Goal: Task Accomplishment & Management: Manage account settings

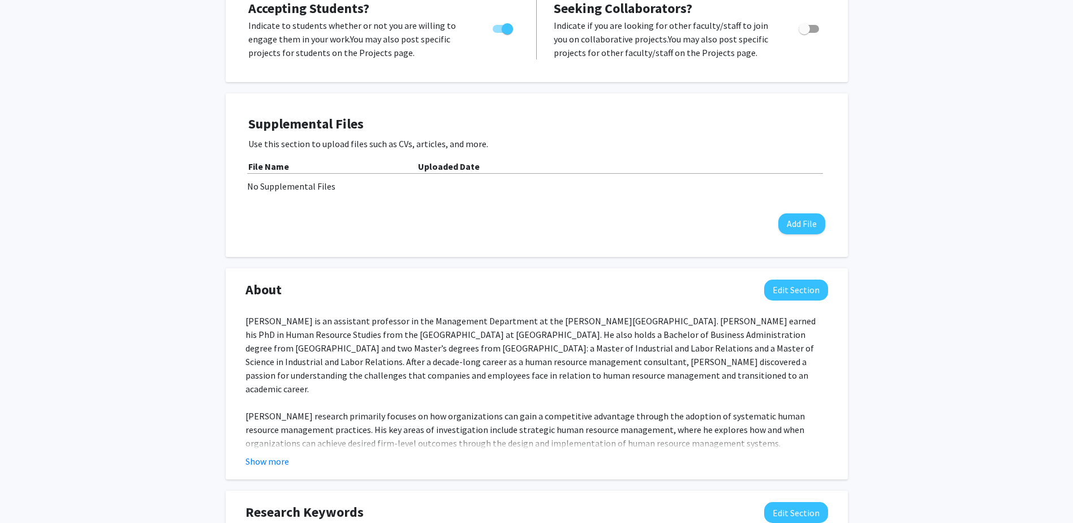
scroll to position [453, 0]
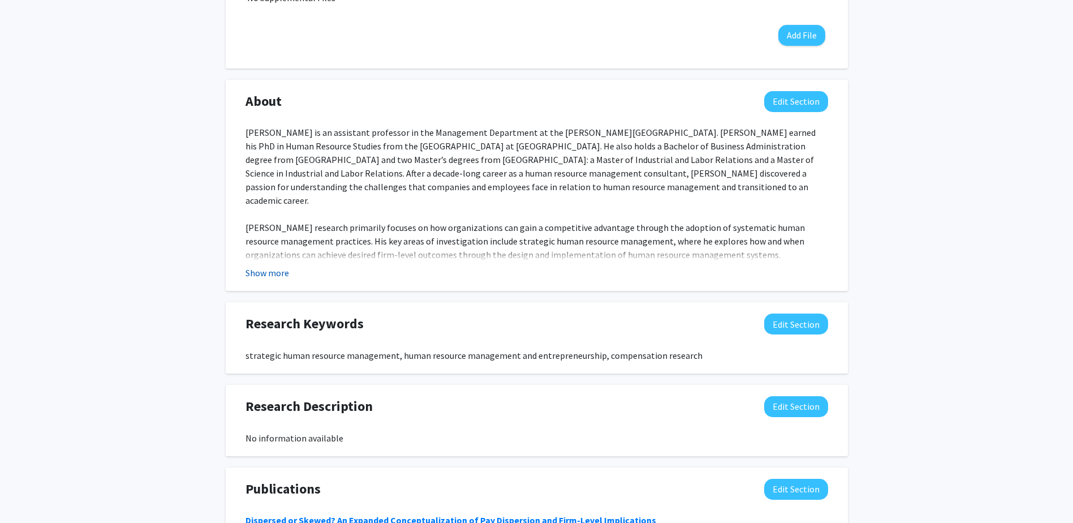
click at [269, 274] on button "Show more" at bounding box center [268, 273] width 44 height 14
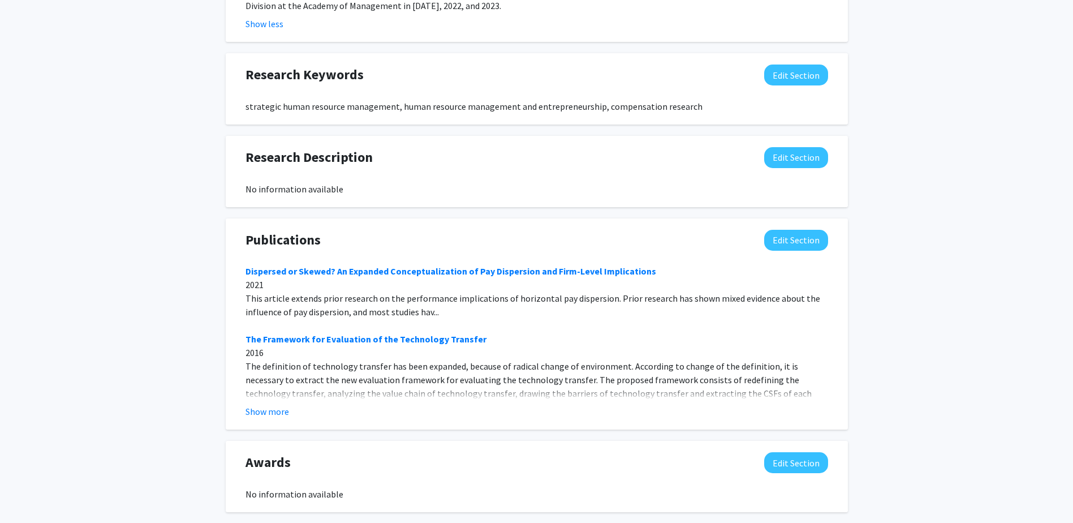
scroll to position [775, 0]
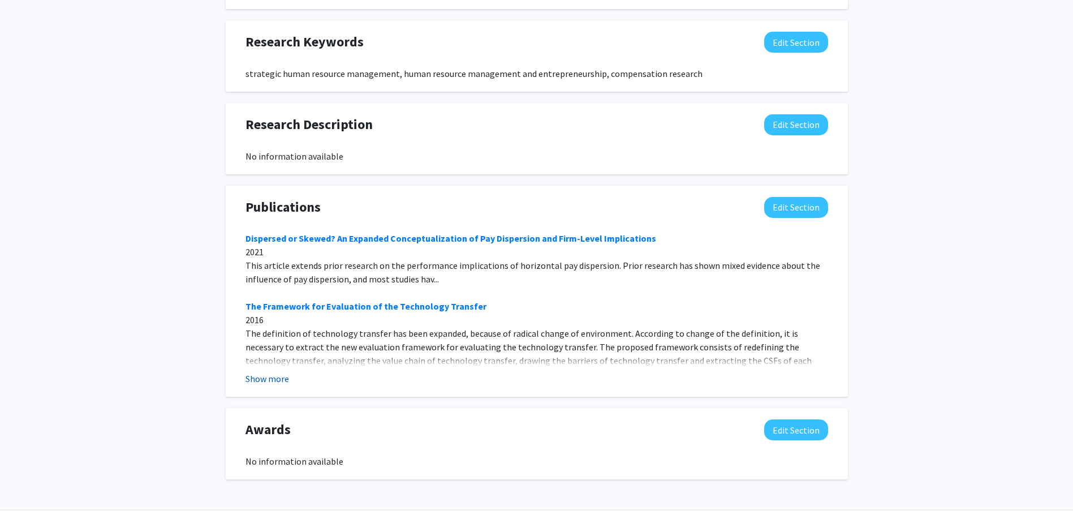
click at [268, 372] on button "Show more" at bounding box center [268, 379] width 44 height 14
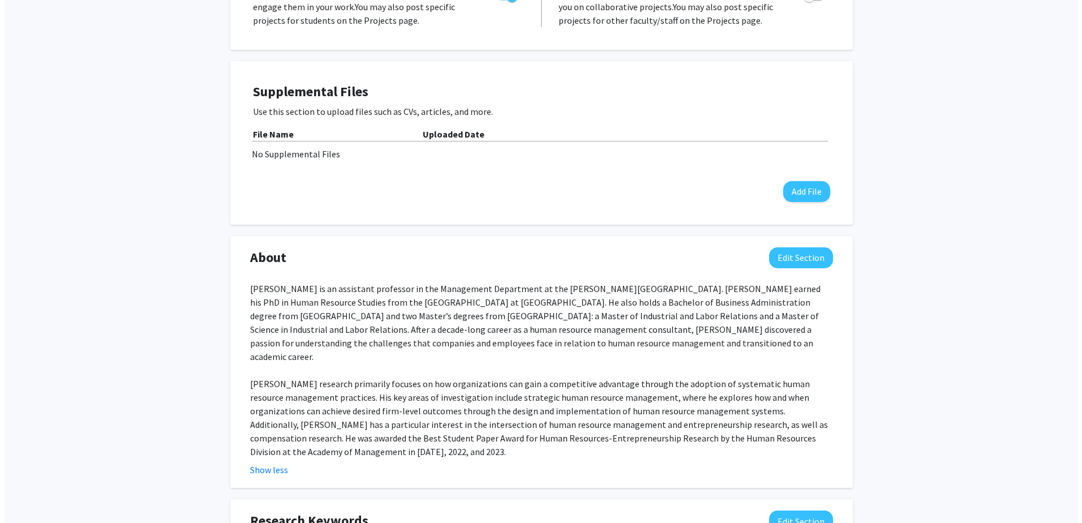
scroll to position [236, 0]
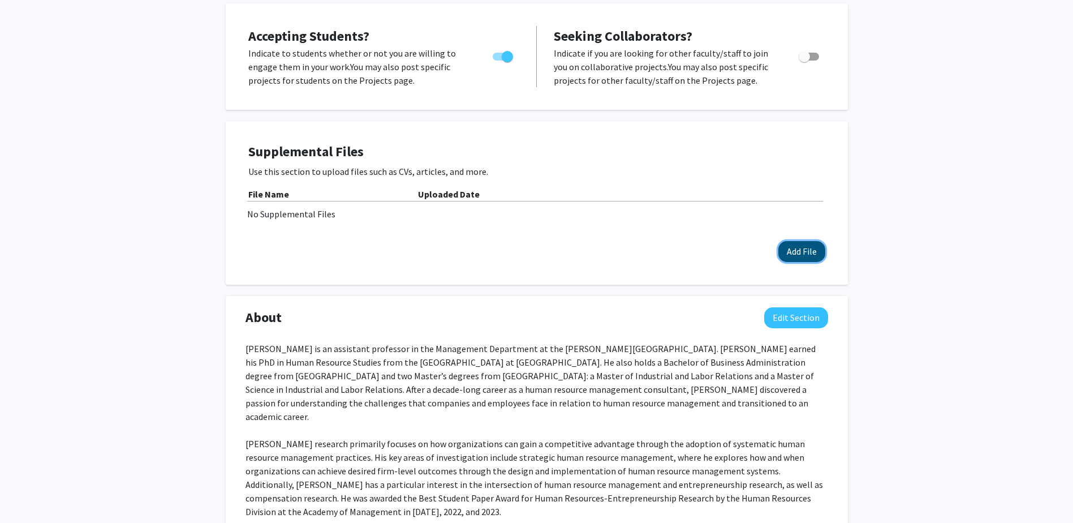
click at [807, 251] on button "Add File" at bounding box center [801, 251] width 47 height 21
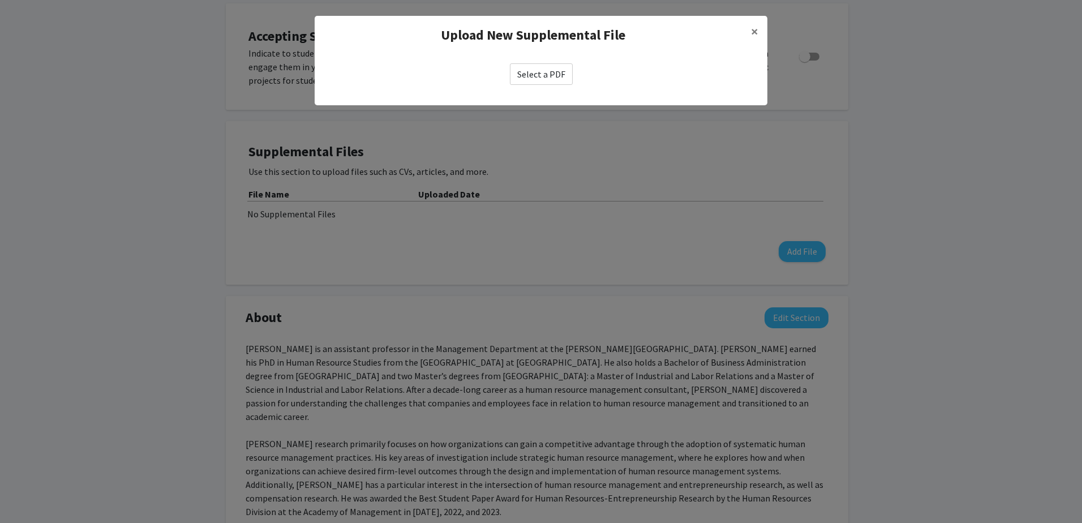
click at [552, 78] on label "Select a PDF" at bounding box center [541, 73] width 63 height 21
click at [0, 0] on input "Select a PDF" at bounding box center [0, 0] width 0 height 0
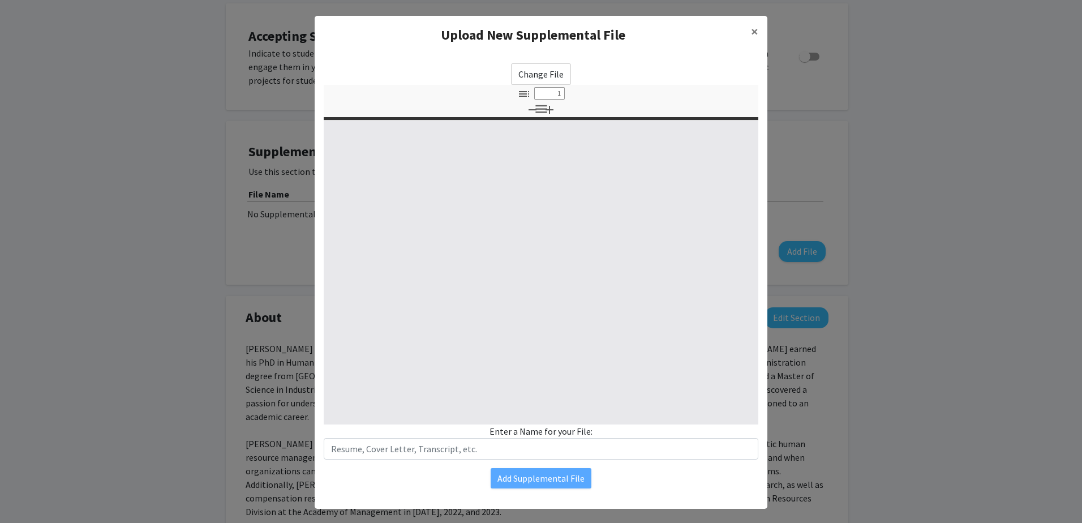
select select "custom"
type input "0"
select select "custom"
type input "1"
select select "auto"
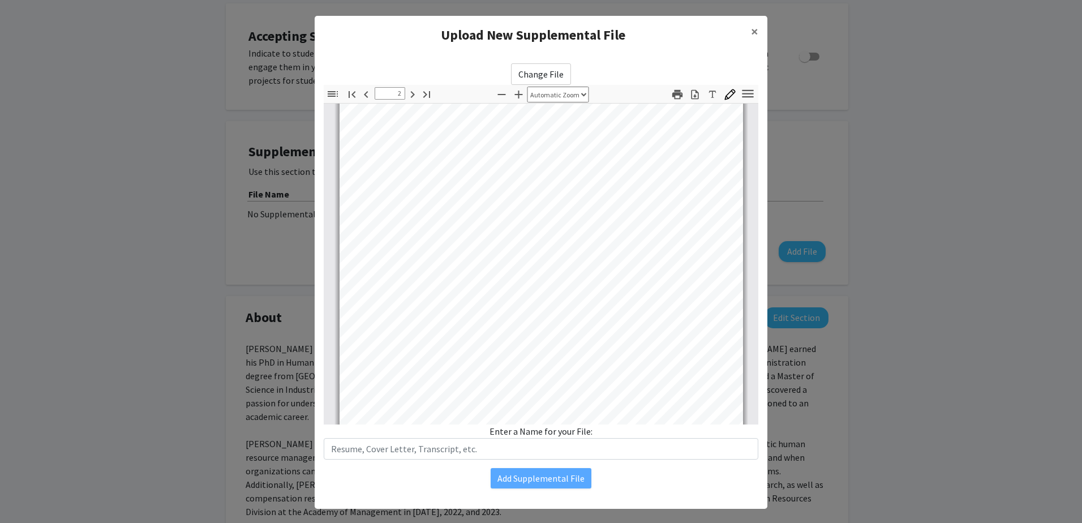
scroll to position [117, 0]
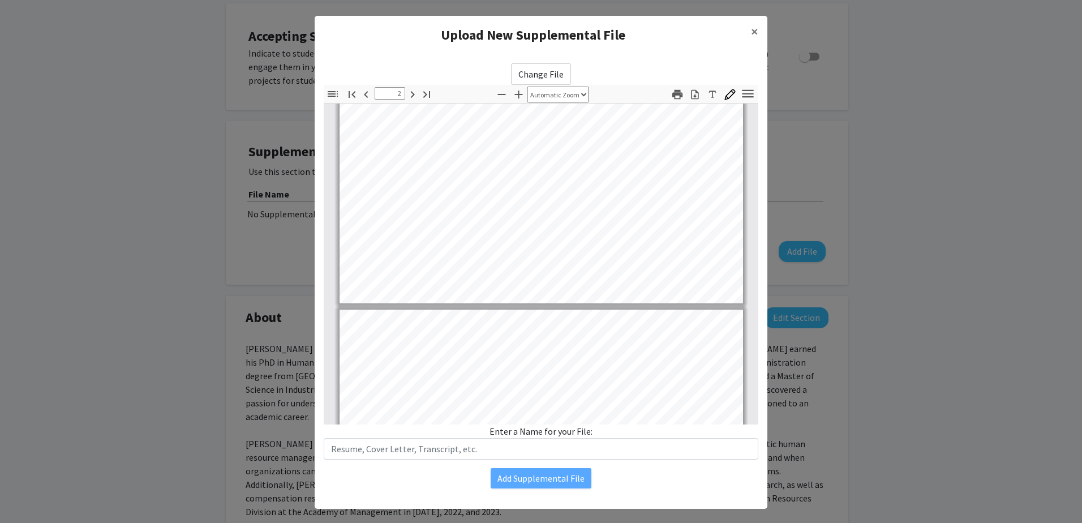
type input "1"
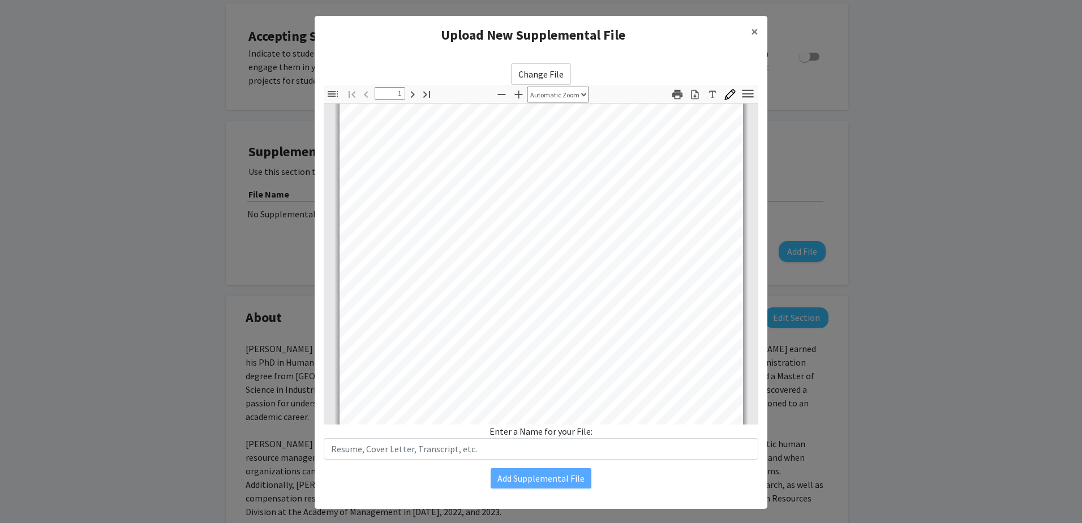
scroll to position [0, 0]
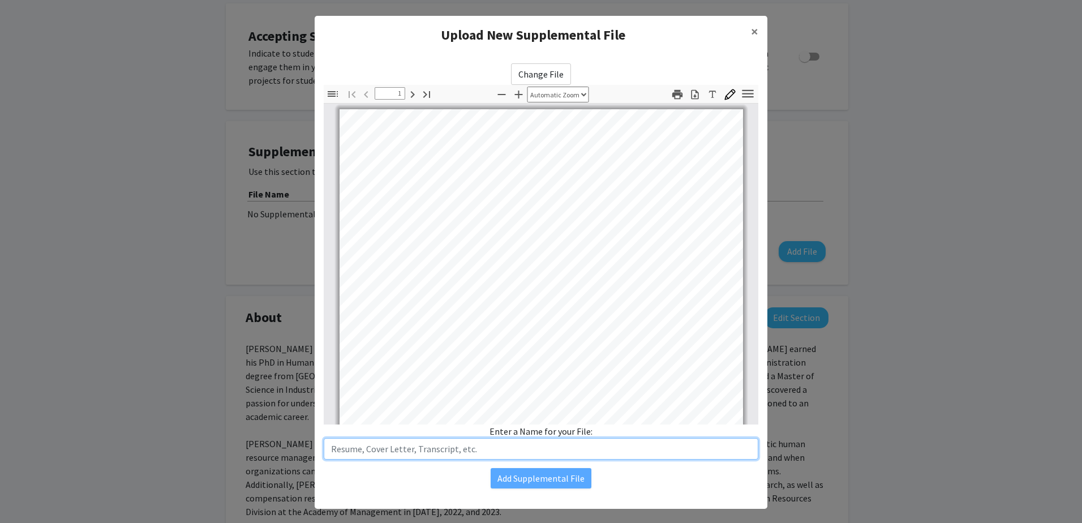
click at [431, 451] on input "text" at bounding box center [541, 448] width 434 height 21
type input "CV"
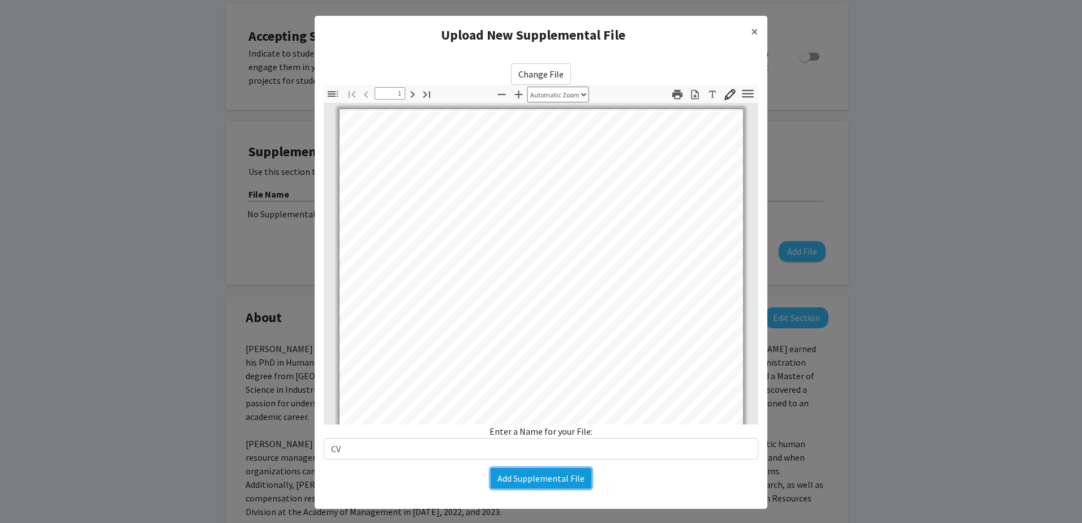
click at [505, 475] on button "Add Supplemental File" at bounding box center [540, 478] width 101 height 20
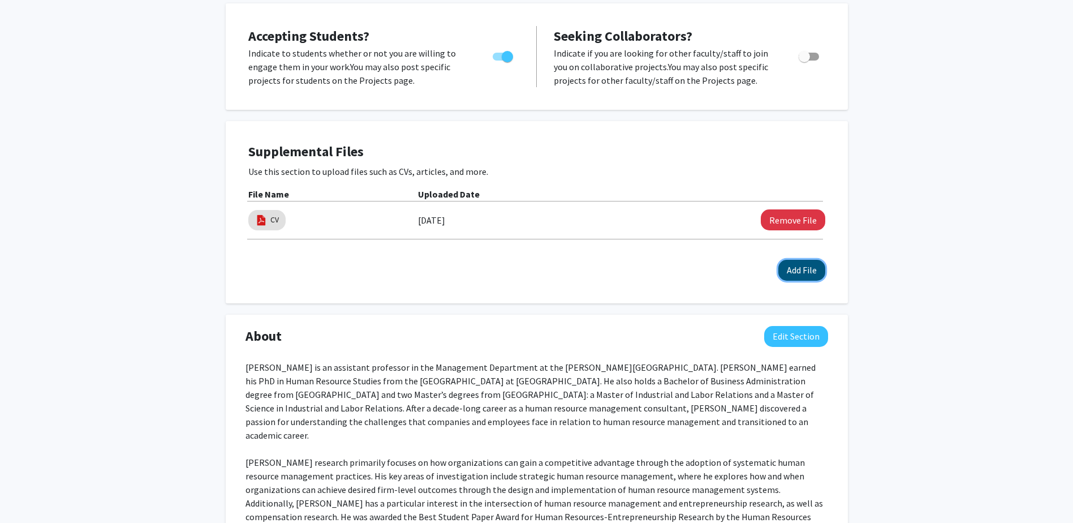
click at [808, 274] on button "Add File" at bounding box center [801, 270] width 47 height 21
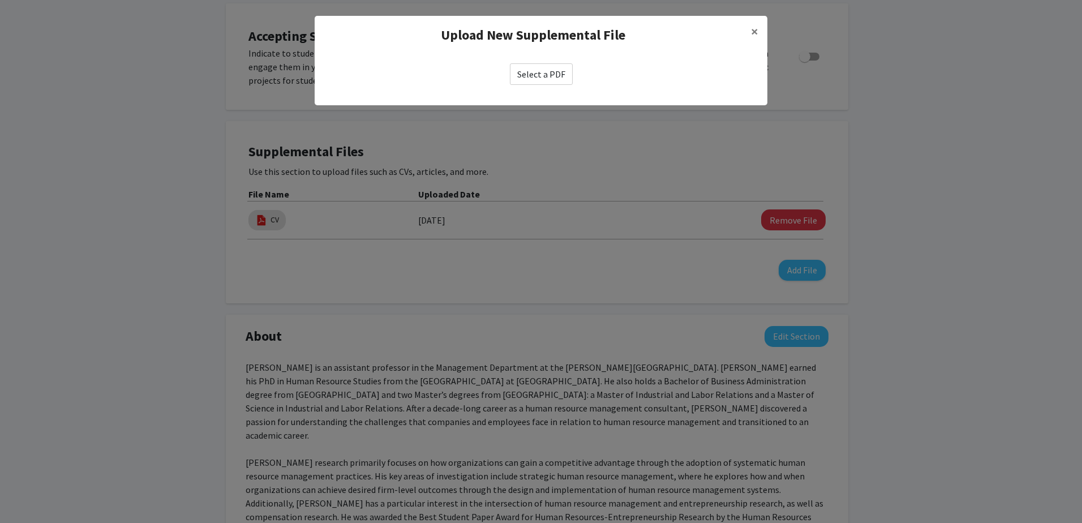
click at [536, 71] on label "Select a PDF" at bounding box center [541, 73] width 63 height 21
click at [0, 0] on input "Select a PDF" at bounding box center [0, 0] width 0 height 0
click at [545, 73] on label "Select a PDF" at bounding box center [541, 73] width 63 height 21
click at [0, 0] on input "Select a PDF" at bounding box center [0, 0] width 0 height 0
select select "custom"
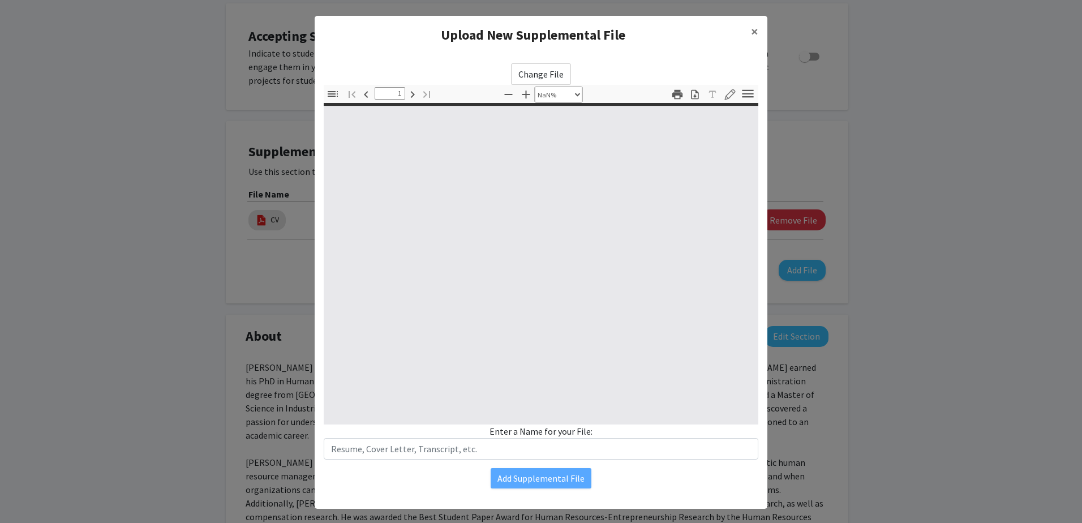
type input "0"
select select "custom"
type input "1"
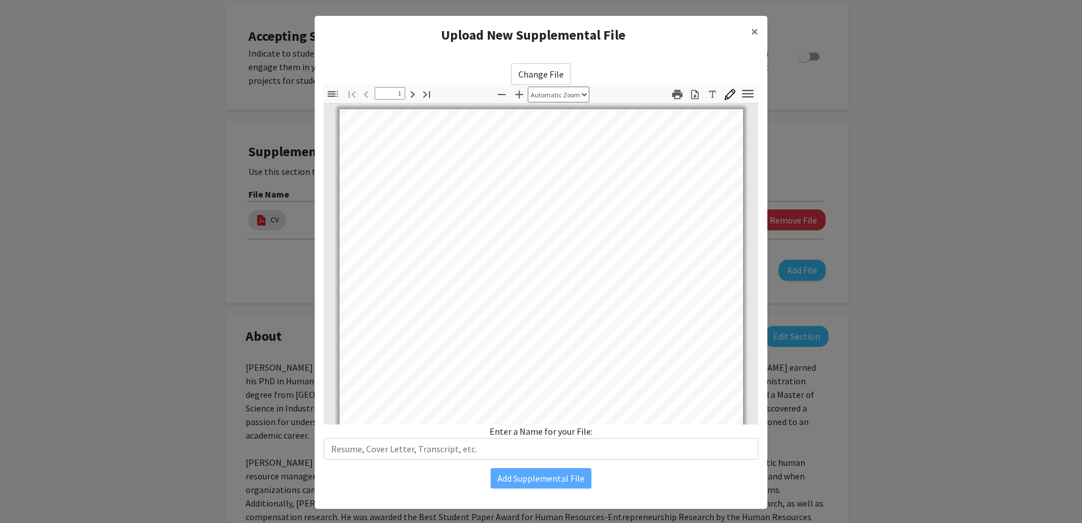
select select "auto"
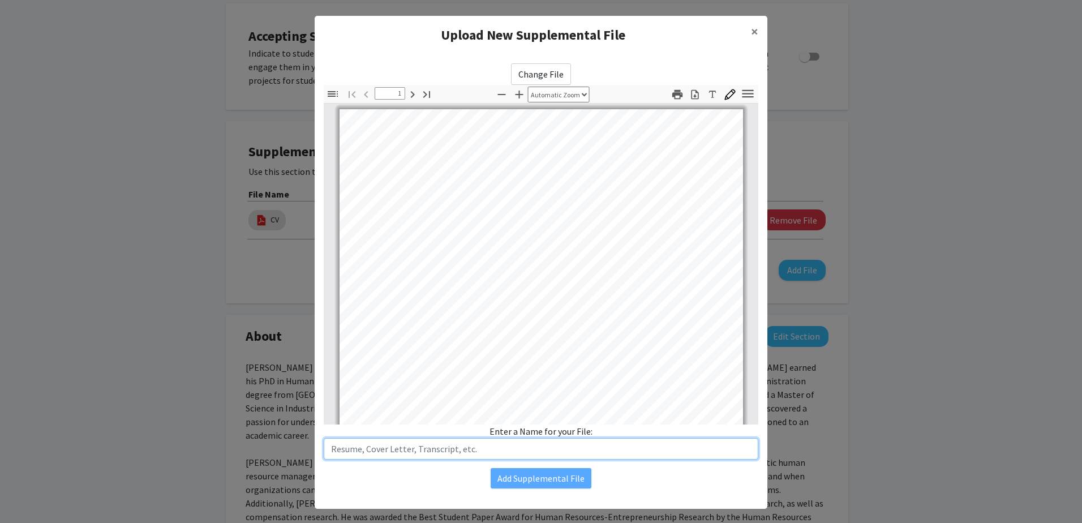
click at [414, 451] on input "text" at bounding box center [541, 448] width 434 height 21
type input "Publication"
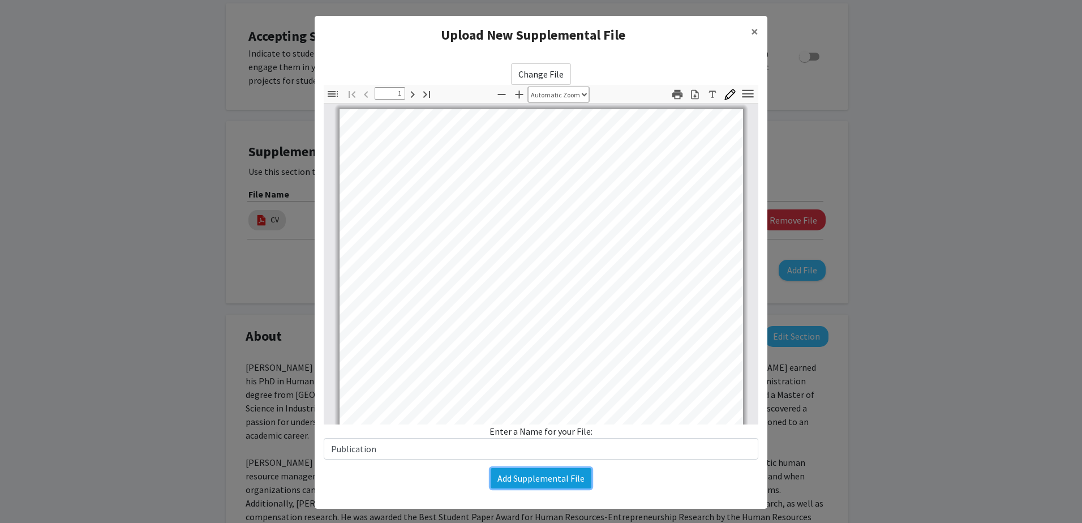
click at [530, 481] on button "Add Supplemental File" at bounding box center [540, 478] width 101 height 20
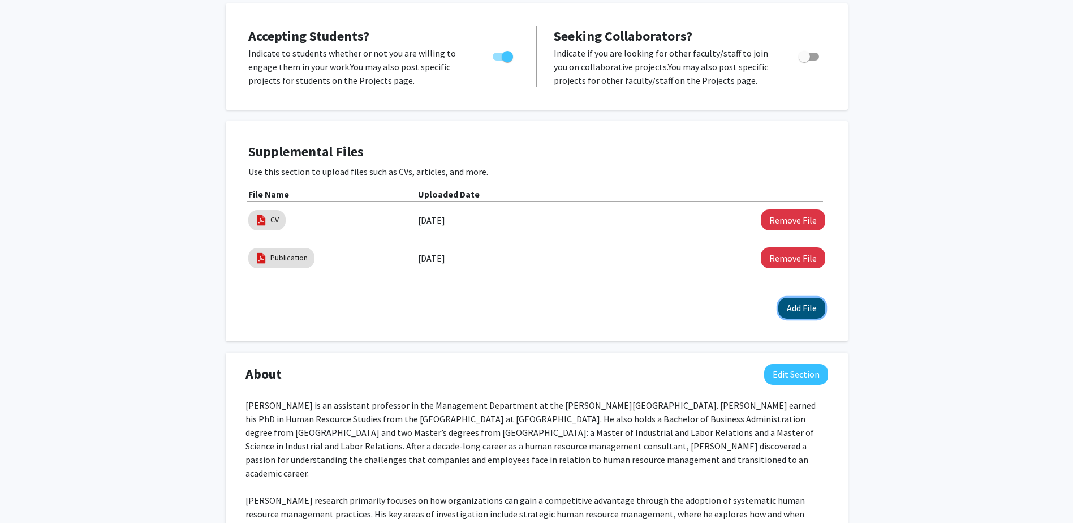
click at [795, 311] on button "Add File" at bounding box center [801, 308] width 47 height 21
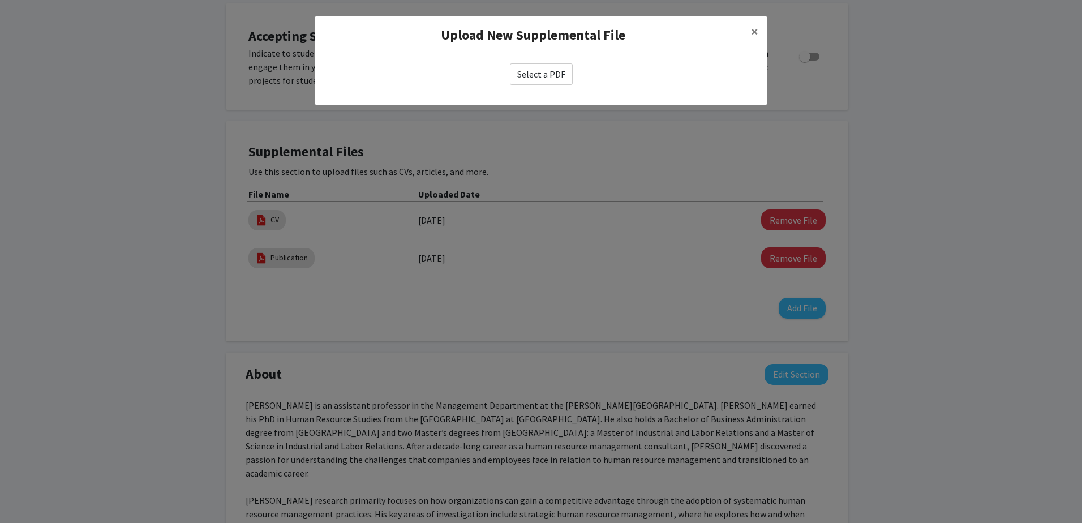
click at [548, 70] on label "Select a PDF" at bounding box center [541, 73] width 63 height 21
click at [0, 0] on input "Select a PDF" at bounding box center [0, 0] width 0 height 0
select select "custom"
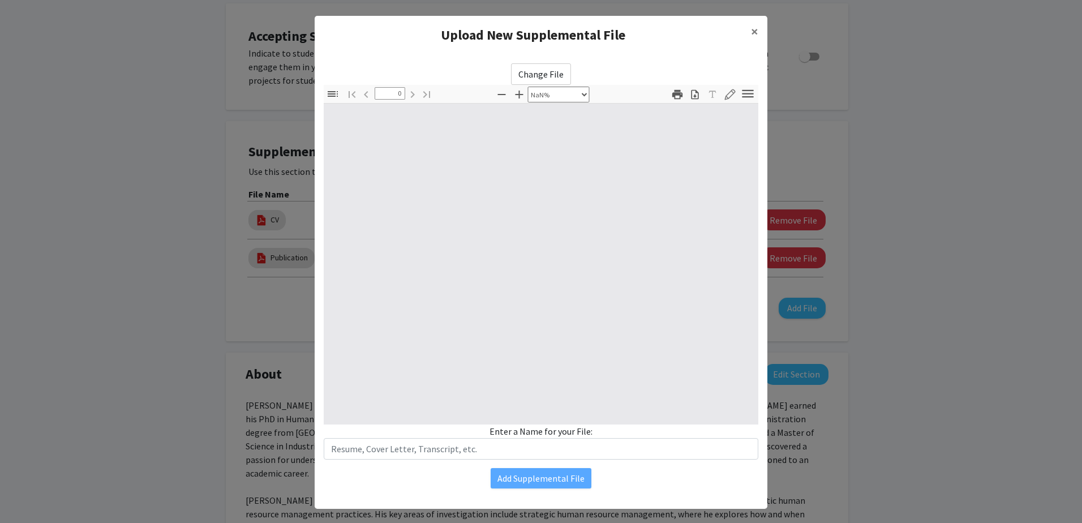
type input "497"
select select "auto"
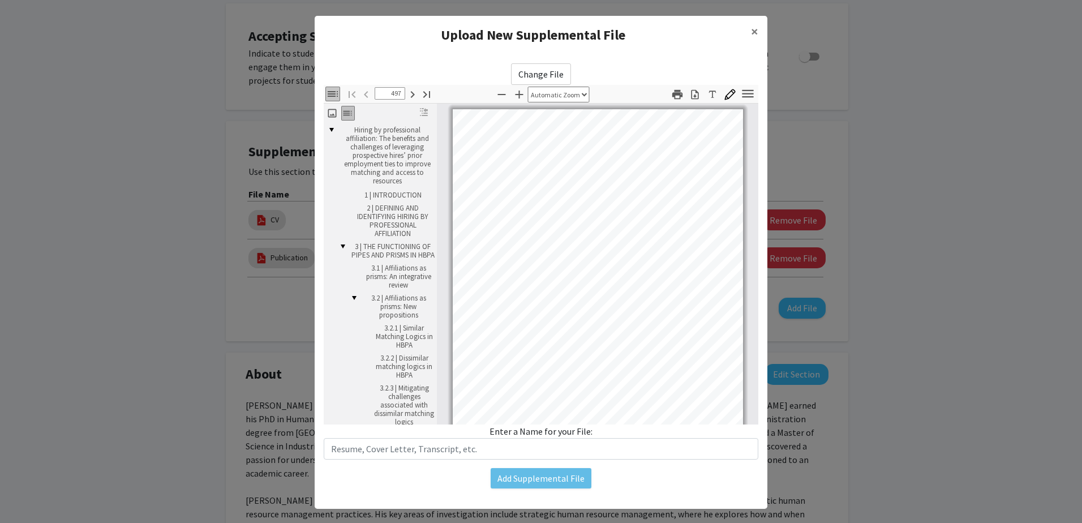
scroll to position [1, 0]
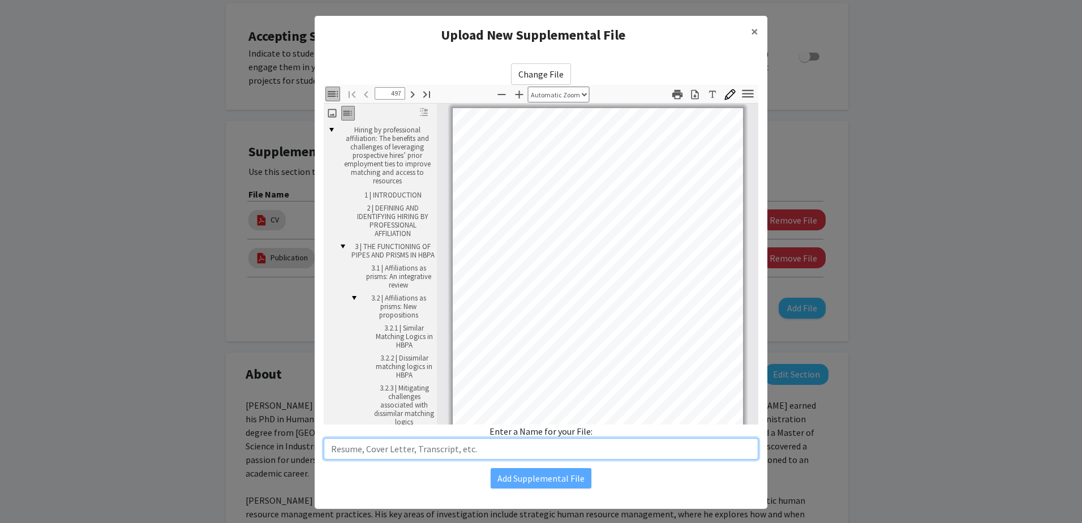
drag, startPoint x: 442, startPoint y: 447, endPoint x: 436, endPoint y: 450, distance: 7.4
click at [442, 447] on input "text" at bounding box center [541, 448] width 434 height 21
type input "Pu"
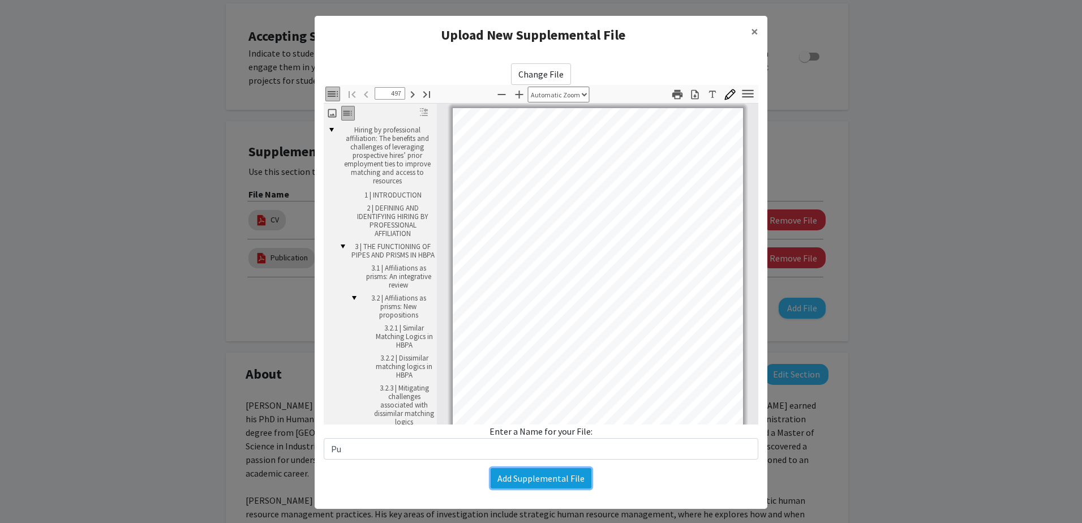
click at [562, 483] on button "Add Supplemental File" at bounding box center [540, 478] width 101 height 20
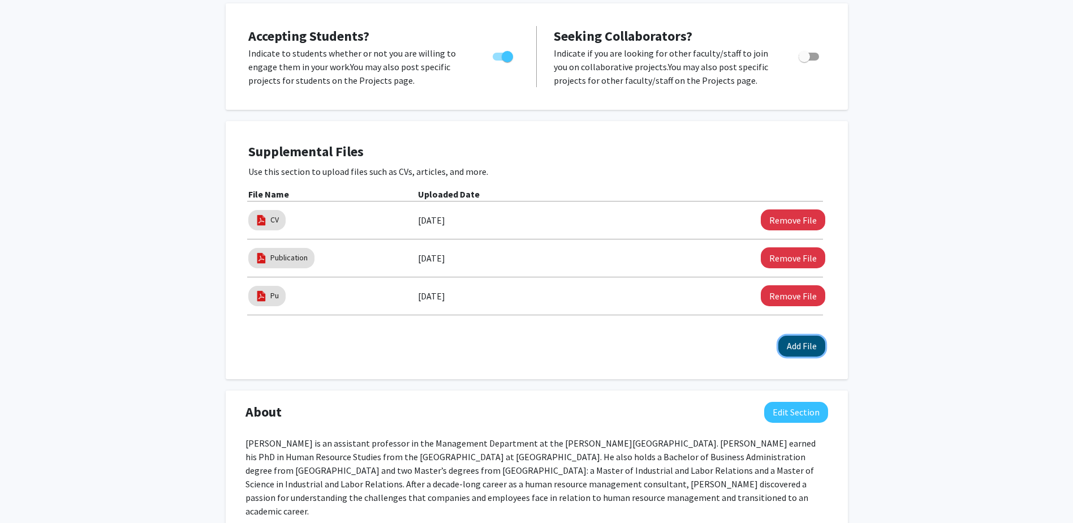
click at [800, 350] on button "Add File" at bounding box center [801, 345] width 47 height 21
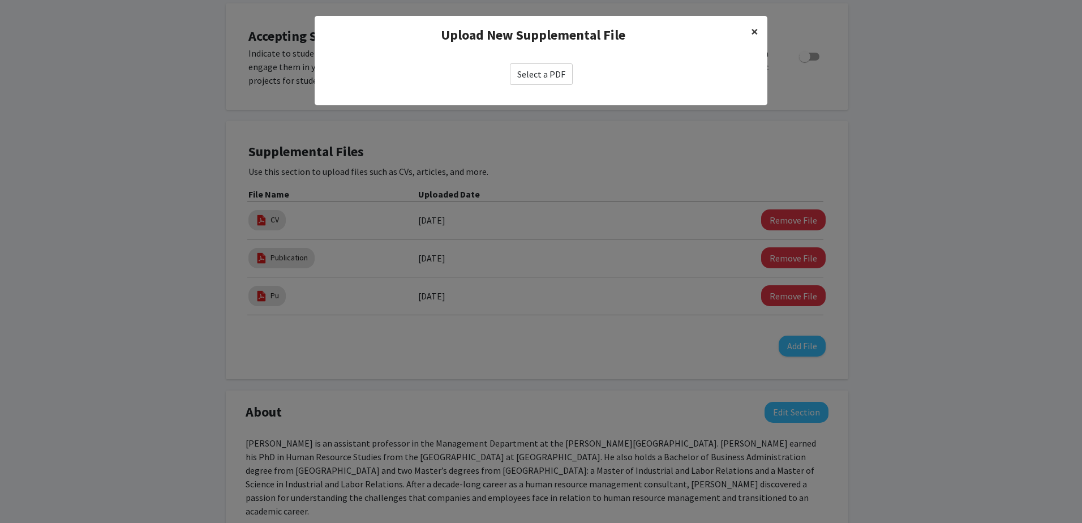
click at [756, 27] on span "×" at bounding box center [754, 32] width 7 height 18
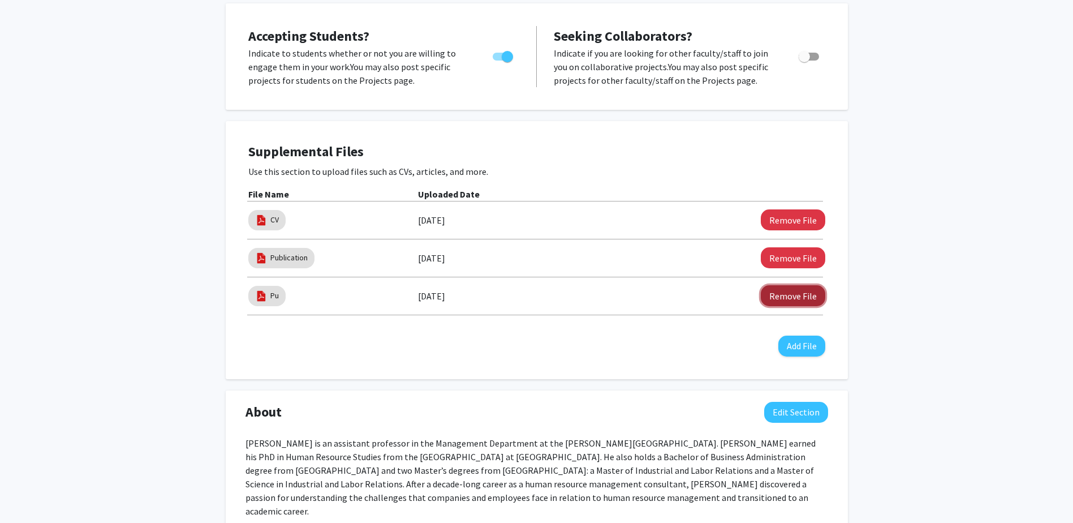
click at [796, 298] on button "Remove File" at bounding box center [793, 295] width 64 height 21
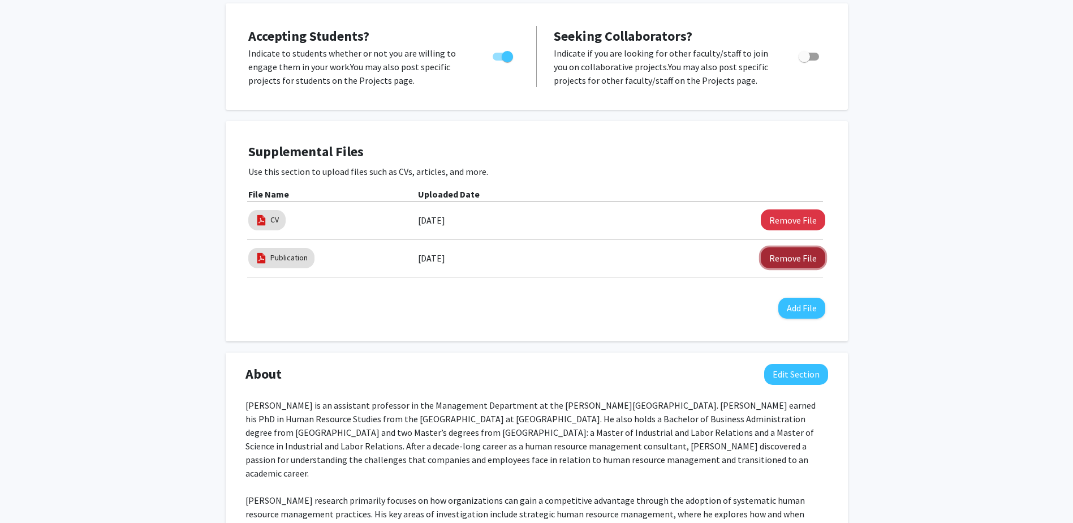
click at [786, 255] on button "Remove File" at bounding box center [793, 257] width 64 height 21
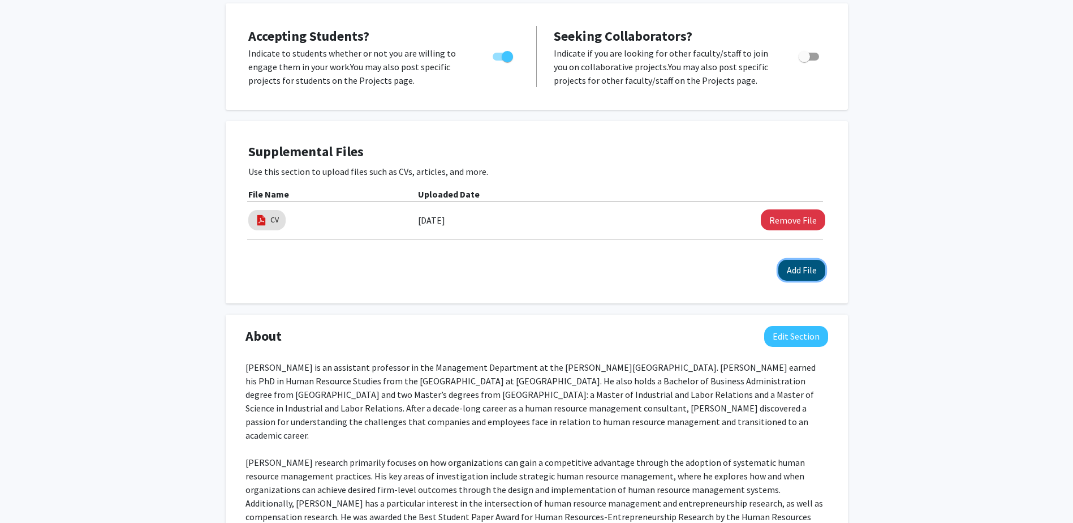
click at [803, 271] on button "Add File" at bounding box center [801, 270] width 47 height 21
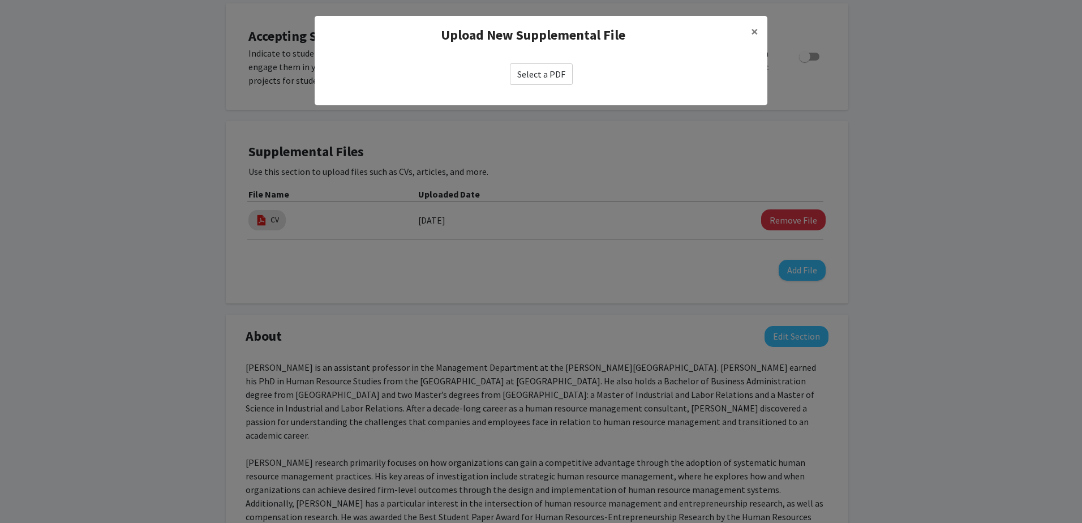
click at [546, 70] on label "Select a PDF" at bounding box center [541, 73] width 63 height 21
click at [0, 0] on input "Select a PDF" at bounding box center [0, 0] width 0 height 0
select select "custom"
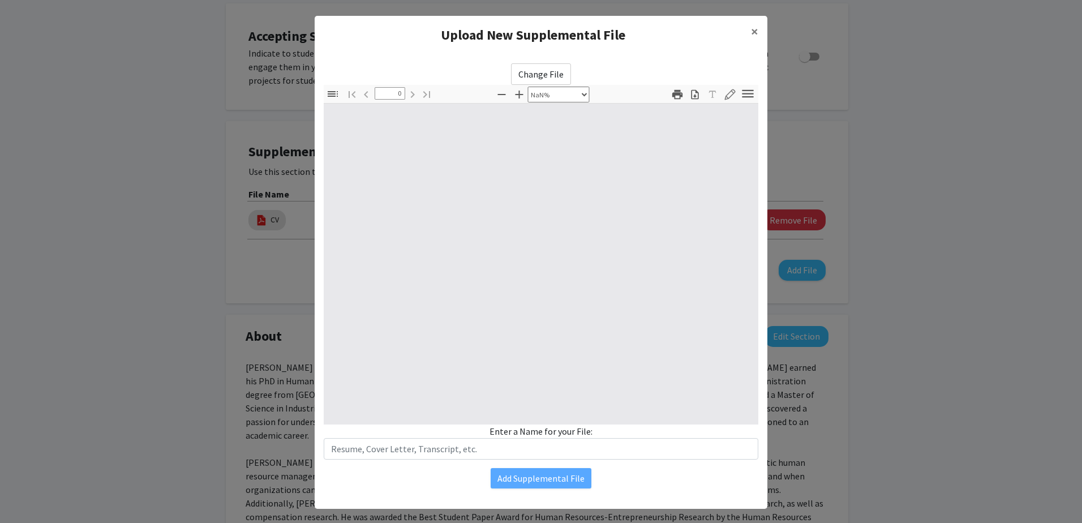
type input "1"
select select "auto"
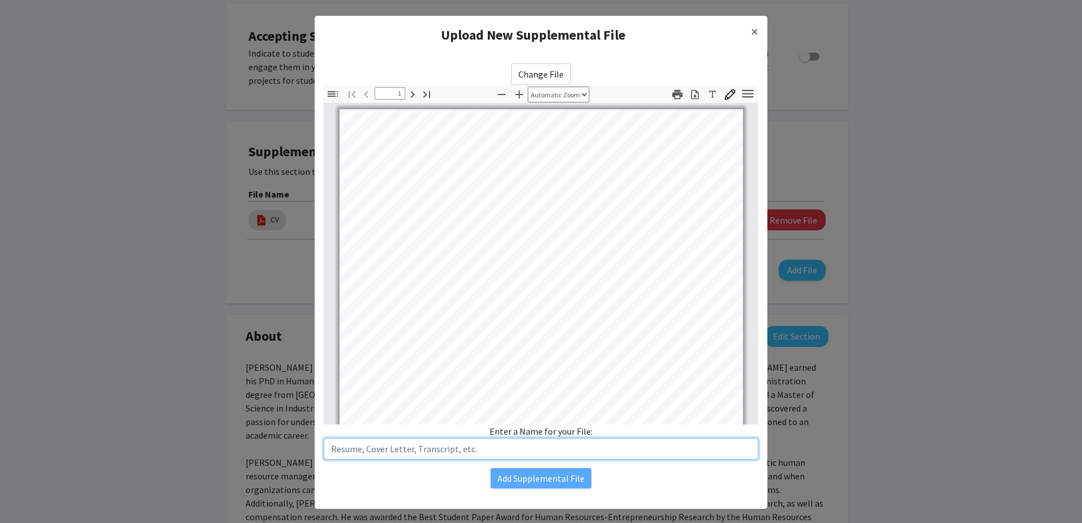
click at [445, 451] on input "text" at bounding box center [541, 448] width 434 height 21
type input "[PERSON_NAME] et al. (in press) JOM"
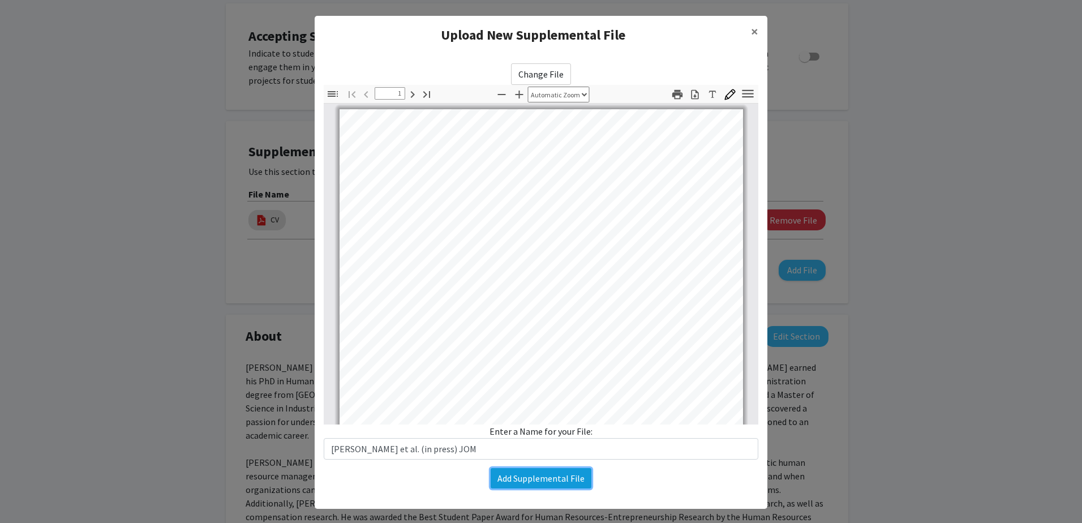
click at [507, 486] on button "Add Supplemental File" at bounding box center [540, 478] width 101 height 20
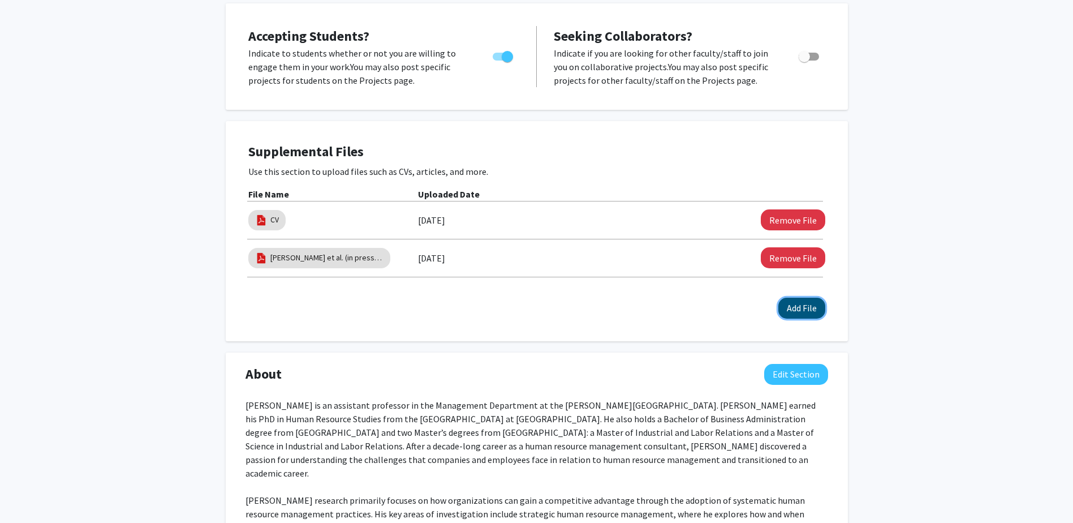
click at [796, 308] on button "Add File" at bounding box center [801, 308] width 47 height 21
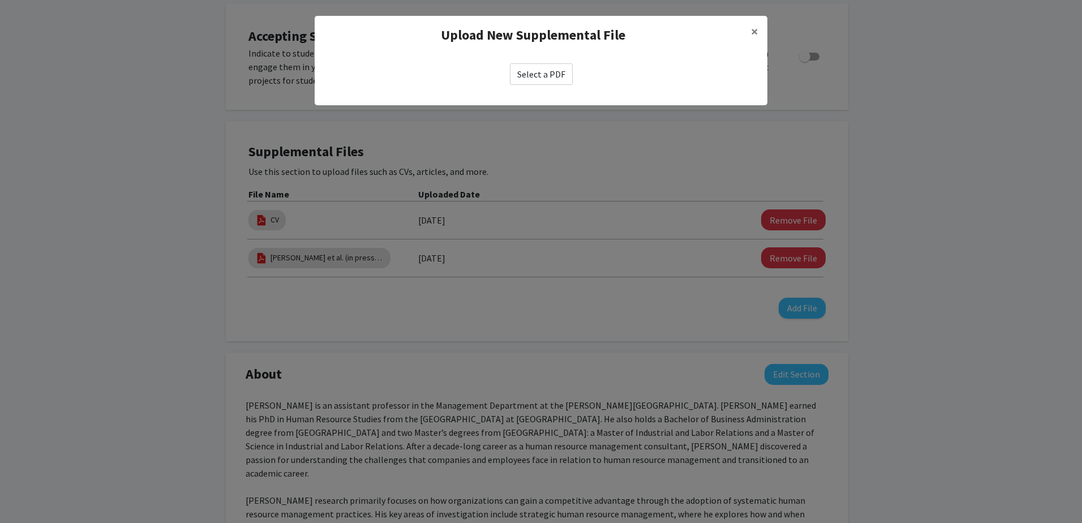
click at [554, 75] on label "Select a PDF" at bounding box center [541, 73] width 63 height 21
click at [0, 0] on input "Select a PDF" at bounding box center [0, 0] width 0 height 0
select select "custom"
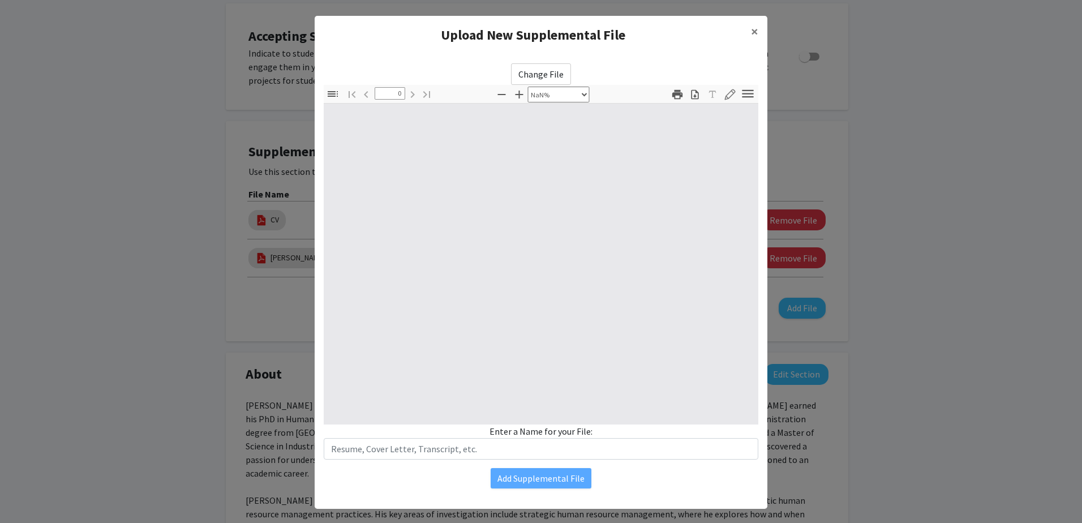
type input "1"
select select "auto"
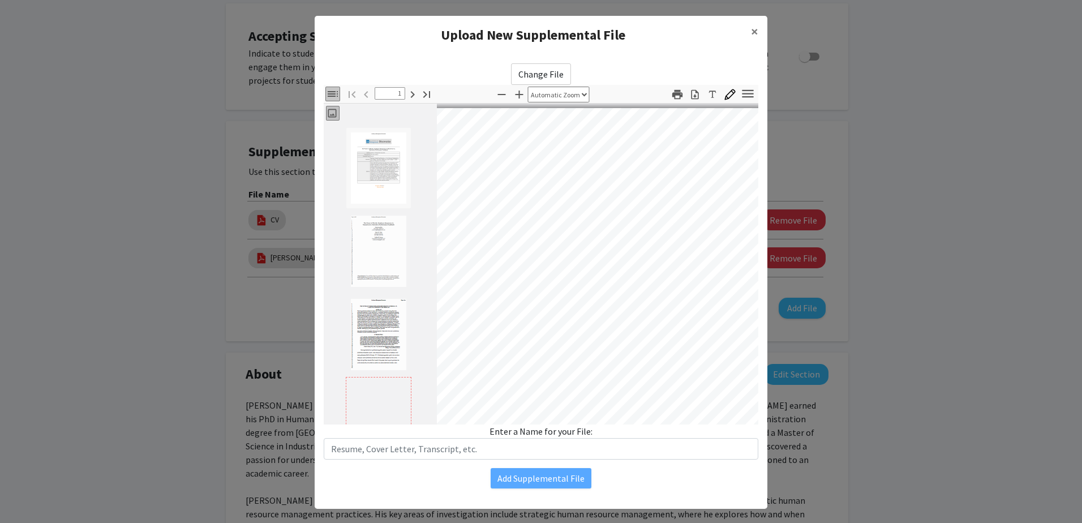
scroll to position [2, 13]
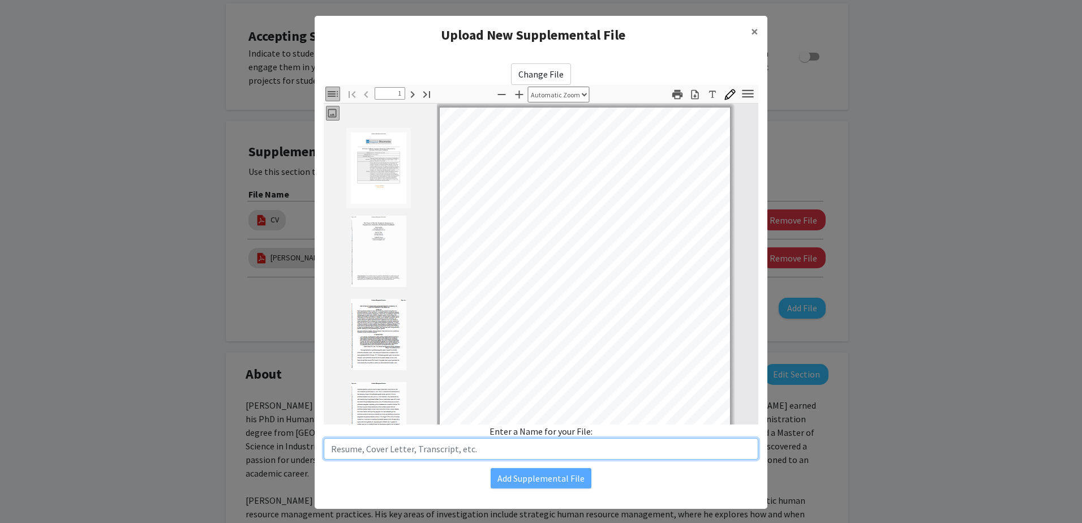
drag, startPoint x: 471, startPoint y: 456, endPoint x: 472, endPoint y: 447, distance: 9.8
click at [471, 456] on input "text" at bounding box center [541, 448] width 434 height 21
type input "[PERSON_NAME] et al. (in press) AMD"
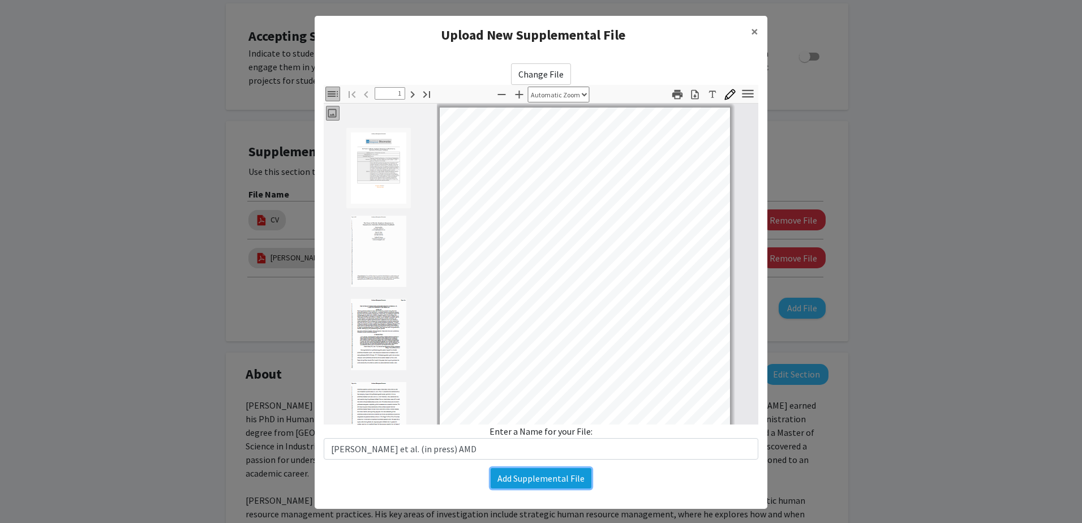
click at [509, 480] on button "Add Supplemental File" at bounding box center [540, 478] width 101 height 20
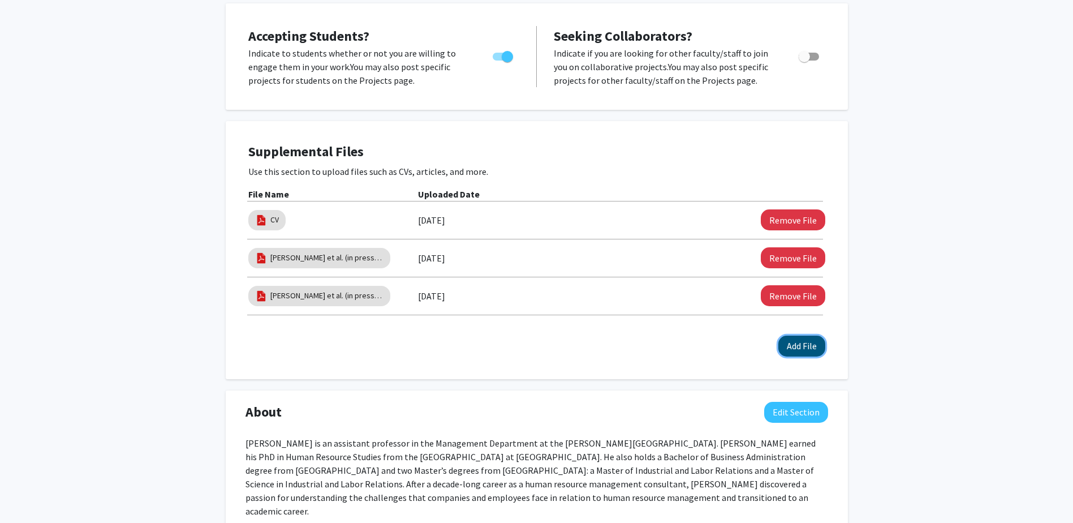
click at [802, 341] on button "Add File" at bounding box center [801, 345] width 47 height 21
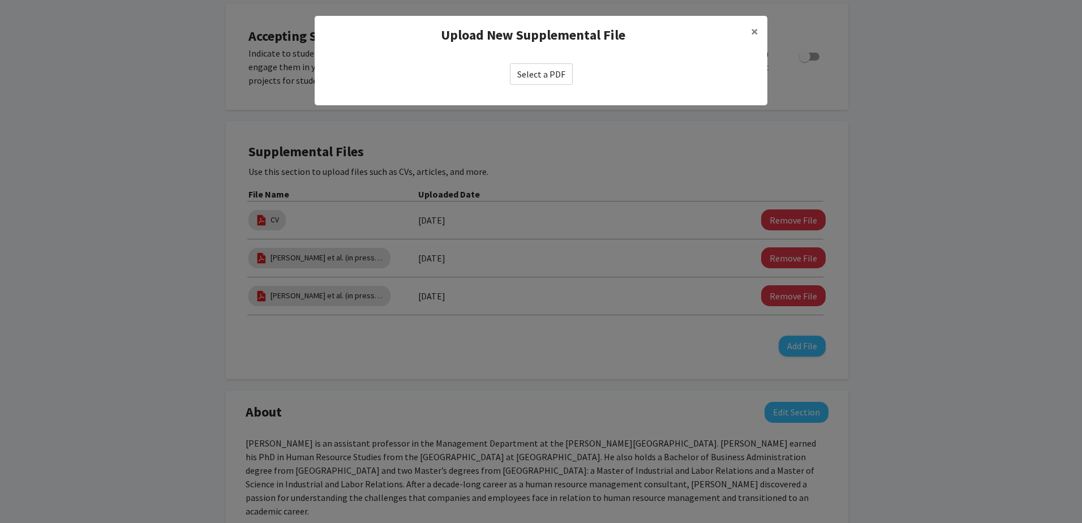
click at [546, 77] on label "Select a PDF" at bounding box center [541, 73] width 63 height 21
click at [0, 0] on input "Select a PDF" at bounding box center [0, 0] width 0 height 0
select select "custom"
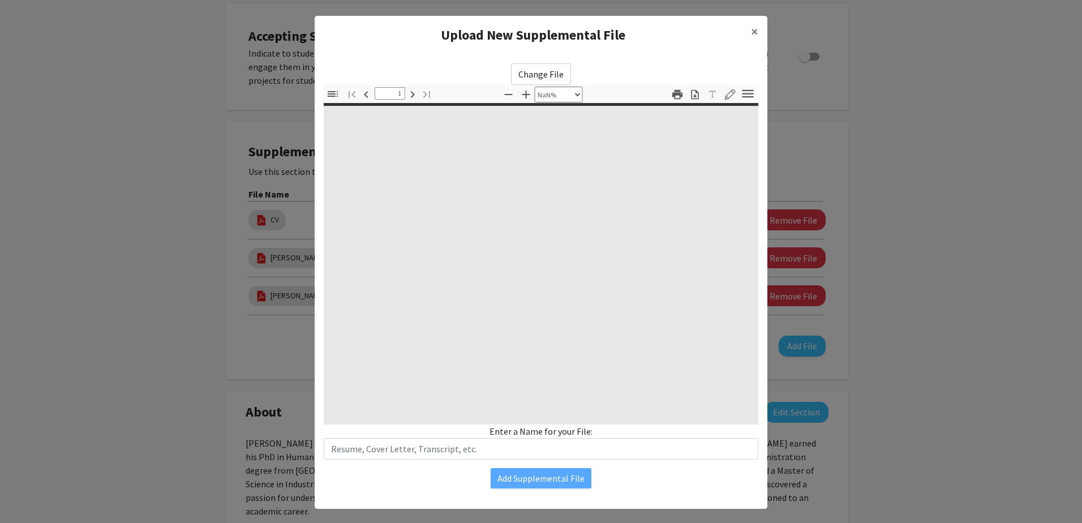
type input "0"
select select "custom"
type input "1"
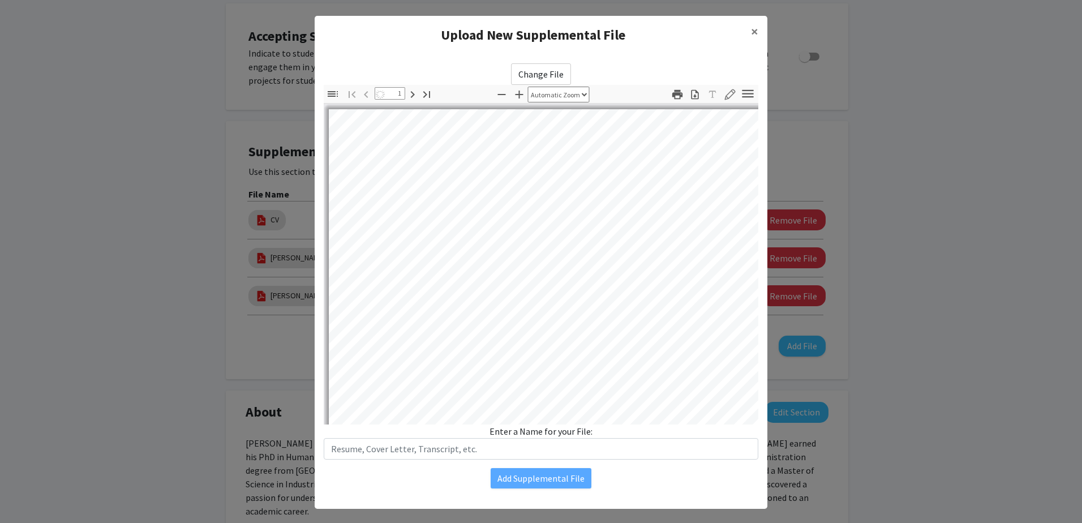
select select "auto"
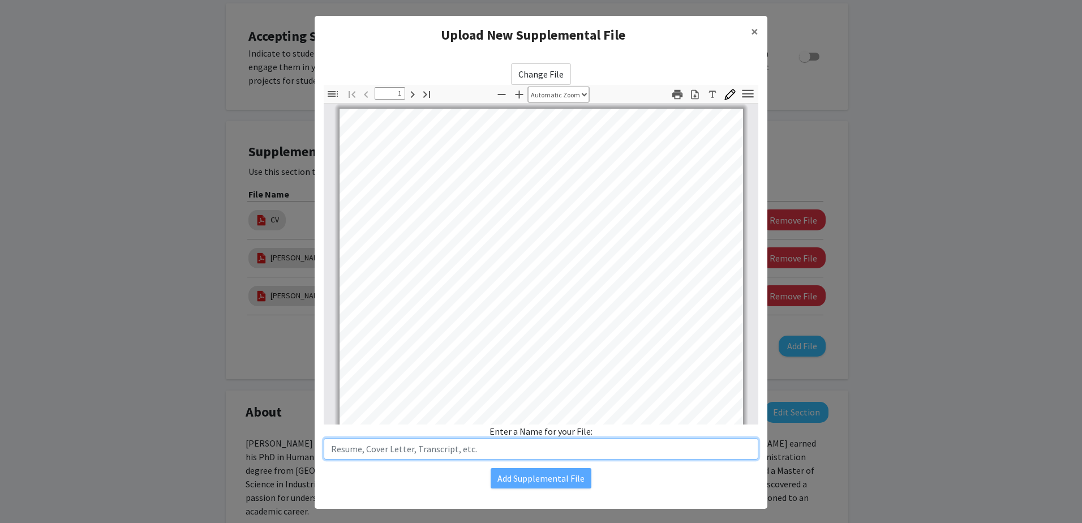
click at [445, 455] on input "text" at bounding box center [541, 448] width 434 height 21
type input "[PERSON_NAME] & [PERSON_NAME] (2024) HBR"
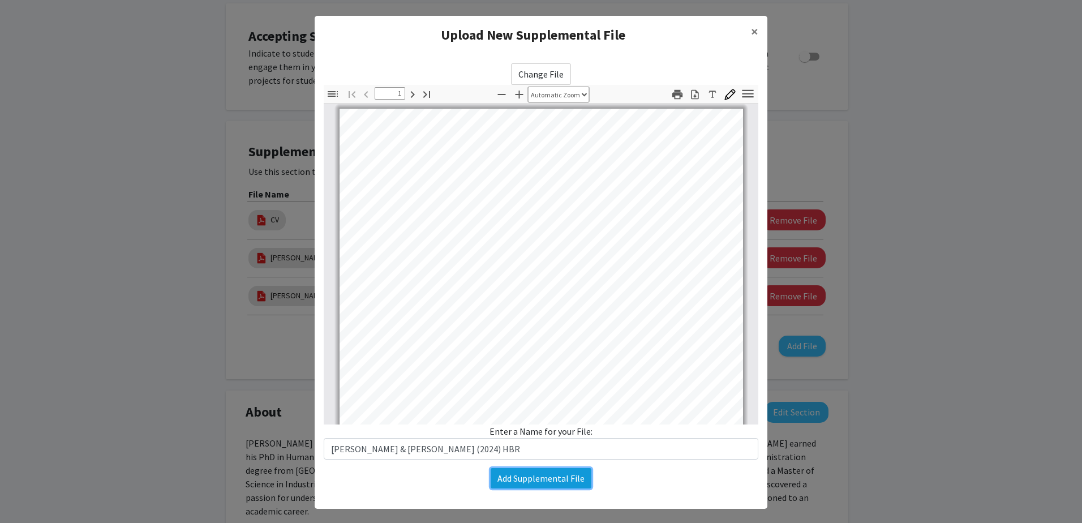
click at [534, 481] on button "Add Supplemental File" at bounding box center [540, 478] width 101 height 20
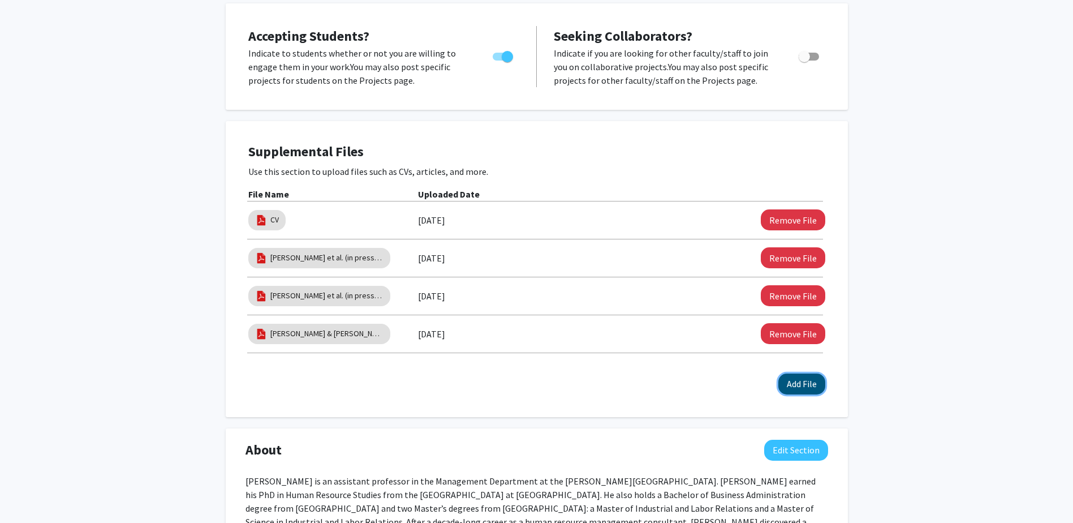
click at [804, 380] on button "Add File" at bounding box center [801, 383] width 47 height 21
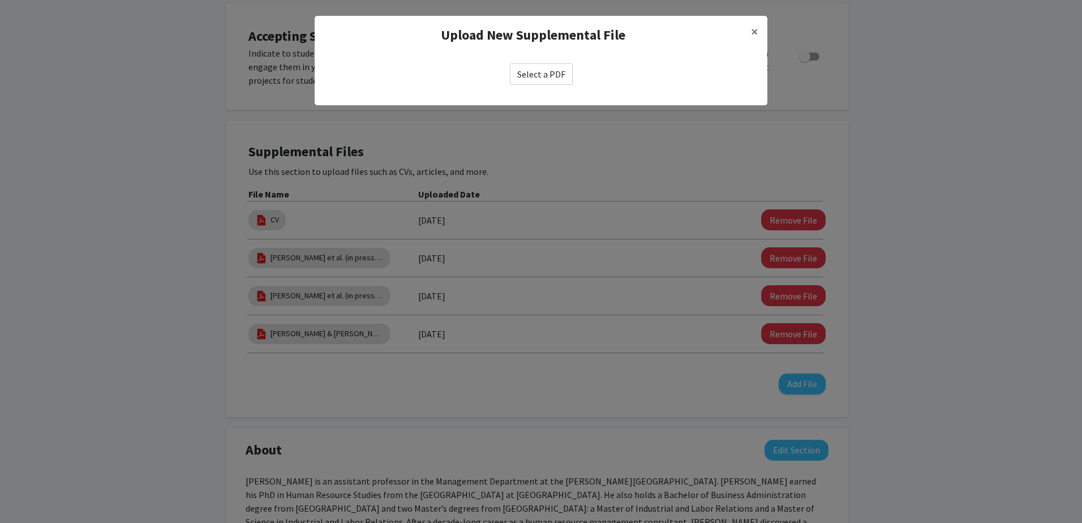
click at [531, 81] on label "Select a PDF" at bounding box center [541, 73] width 63 height 21
click at [0, 0] on input "Select a PDF" at bounding box center [0, 0] width 0 height 0
select select "custom"
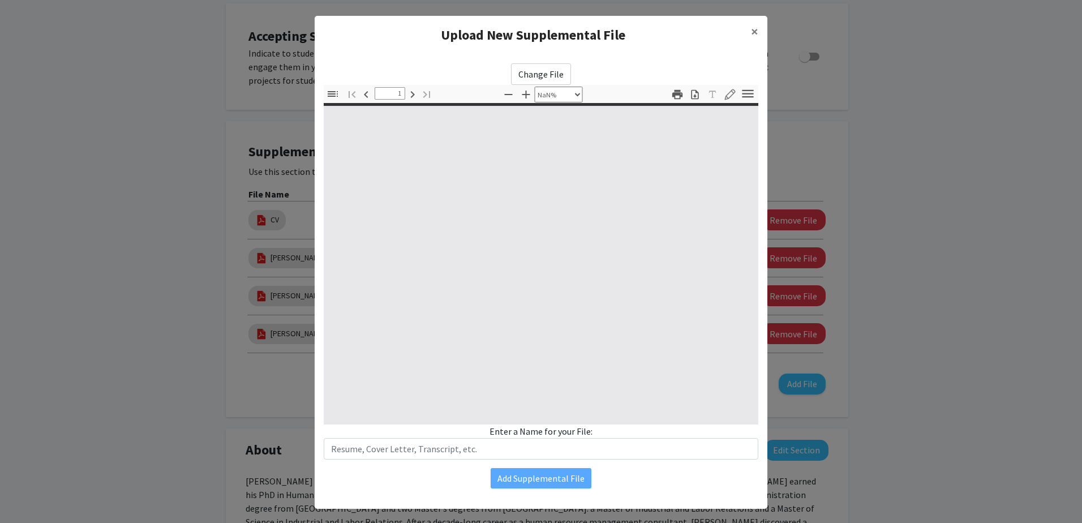
type input "0"
select select "custom"
type input "1"
select select "auto"
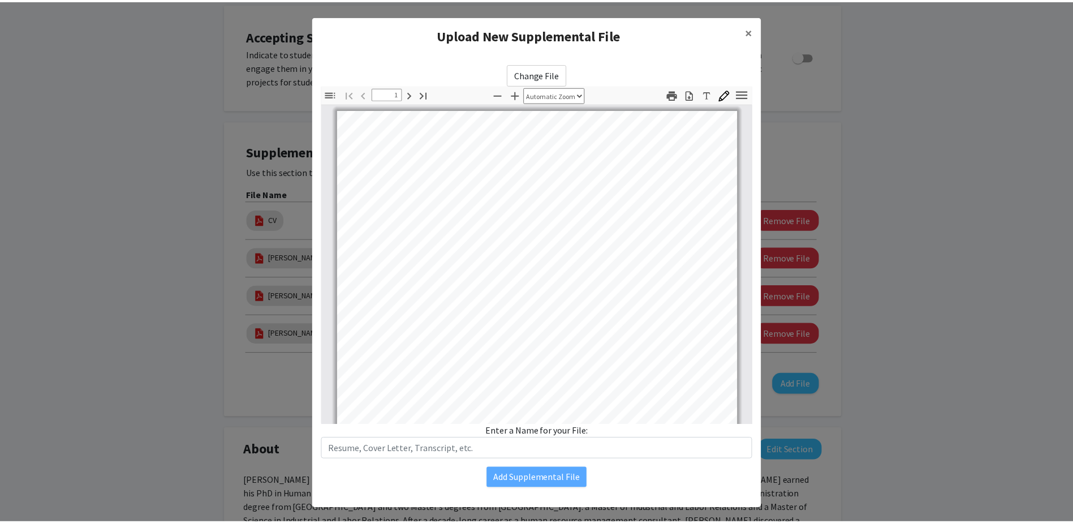
scroll to position [1, 0]
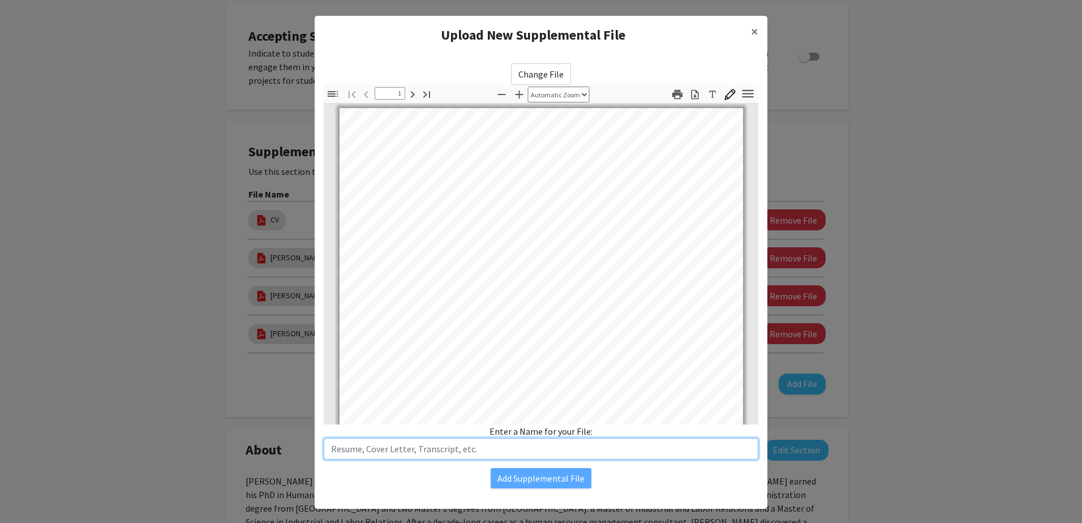
click at [456, 451] on input "text" at bounding box center [541, 448] width 434 height 21
type input "[PERSON_NAME] & [PERSON_NAME] (2025) AOM Insights"
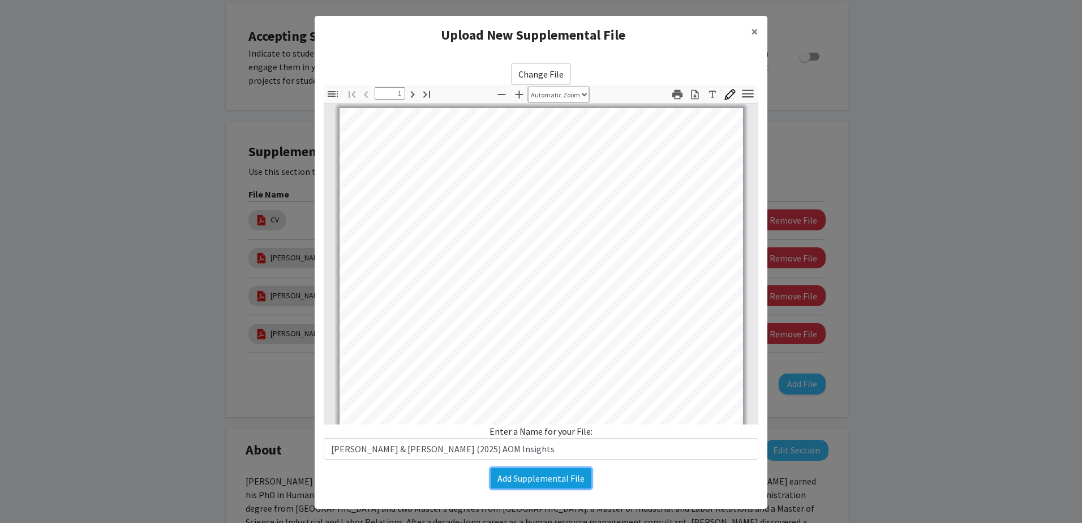
click at [520, 479] on button "Add Supplemental File" at bounding box center [540, 478] width 101 height 20
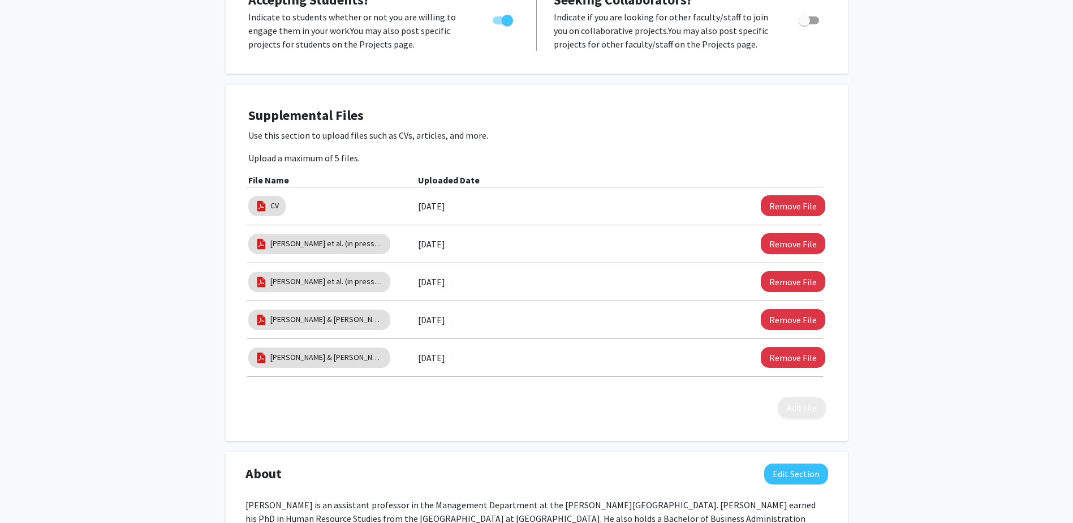
scroll to position [293, 0]
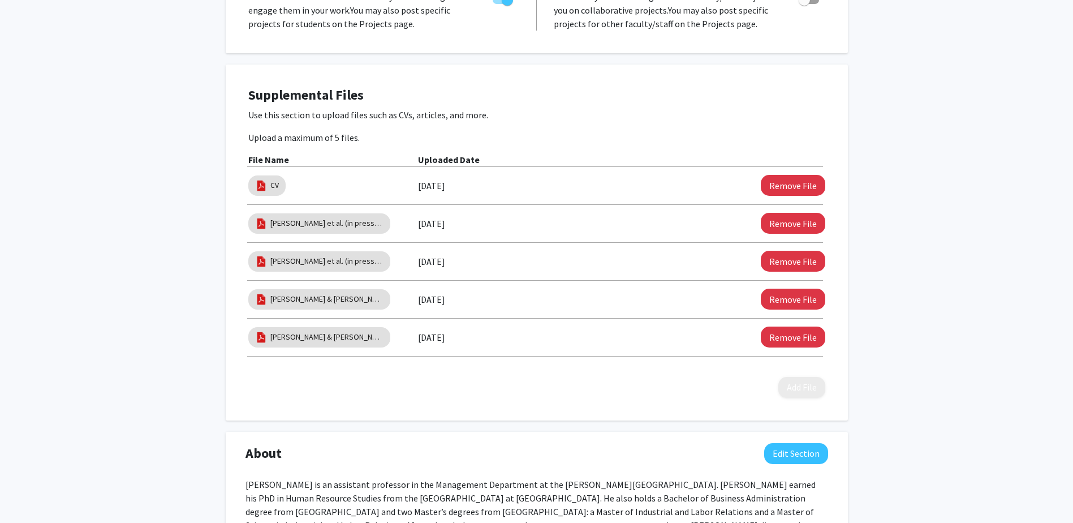
click at [637, 381] on div "Supplemental Files Use this section to upload files such as CVs, articles, and …" at bounding box center [536, 242] width 577 height 311
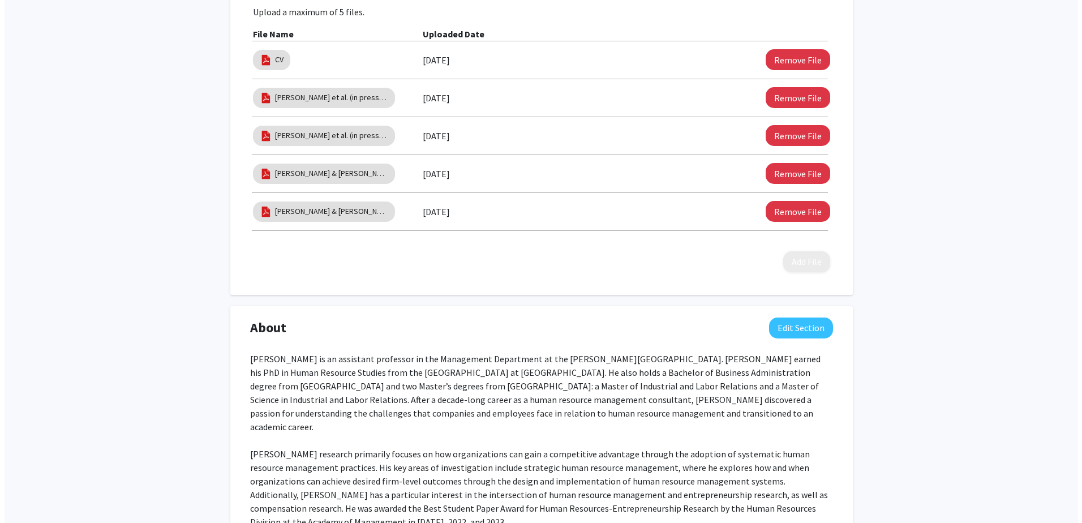
scroll to position [350, 0]
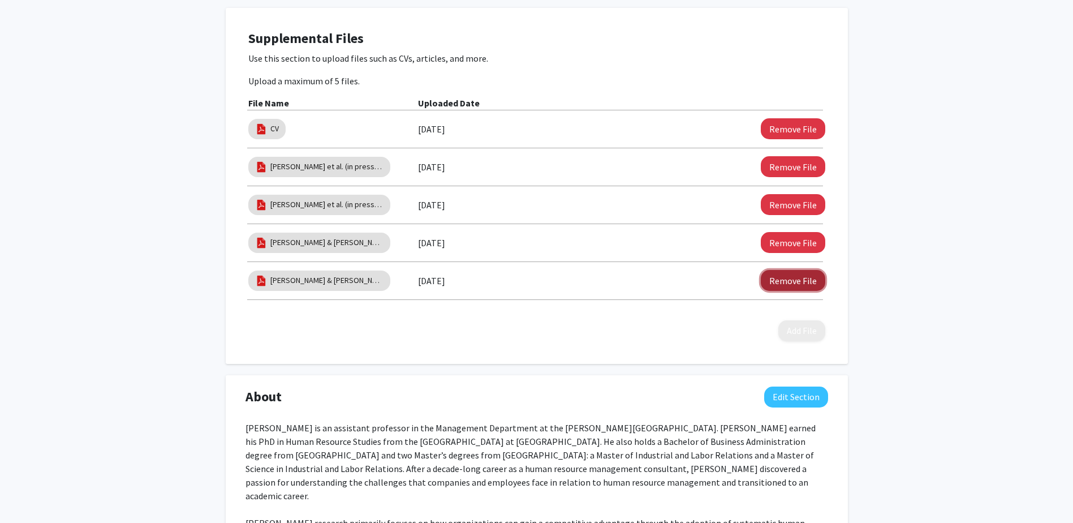
click at [814, 282] on button "Remove File" at bounding box center [793, 280] width 64 height 21
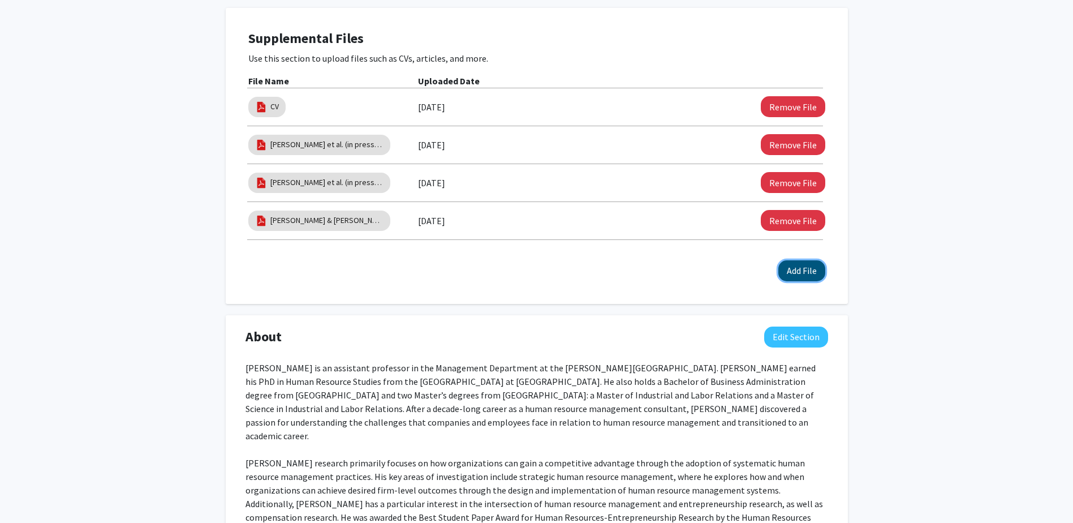
click at [811, 275] on button "Add File" at bounding box center [801, 270] width 47 height 21
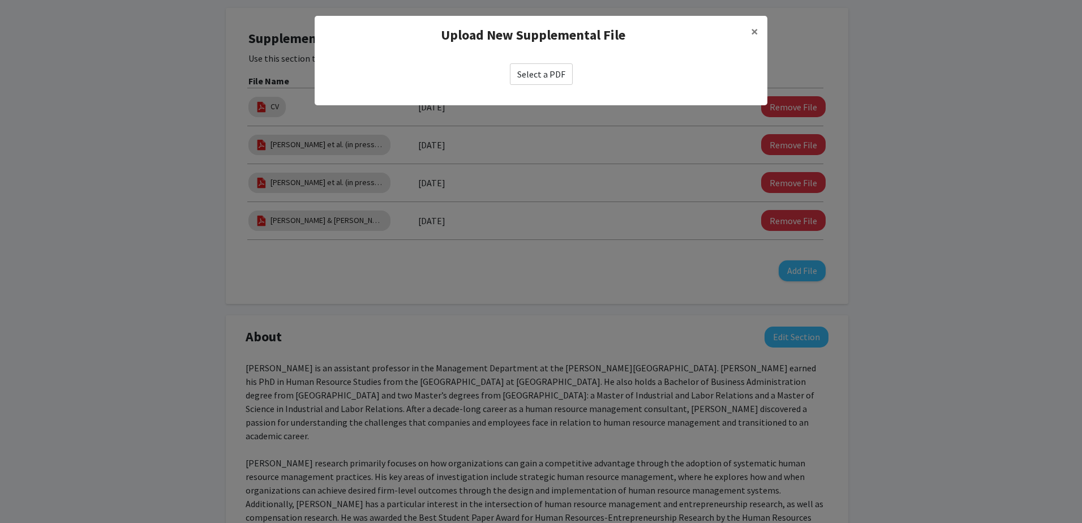
click at [539, 79] on label "Select a PDF" at bounding box center [541, 73] width 63 height 21
click at [0, 0] on input "Select a PDF" at bounding box center [0, 0] width 0 height 0
select select "custom"
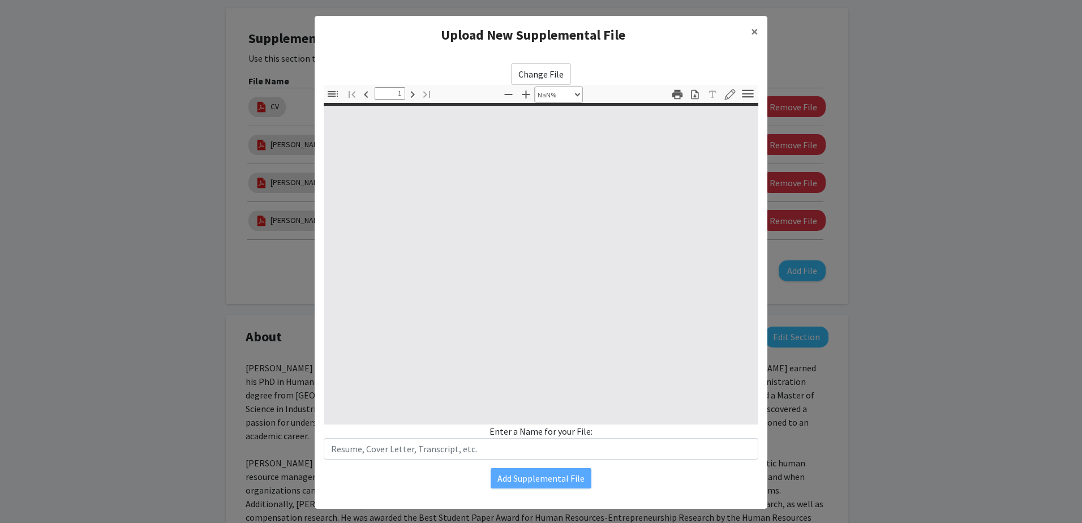
type input "0"
select select "custom"
type input "497"
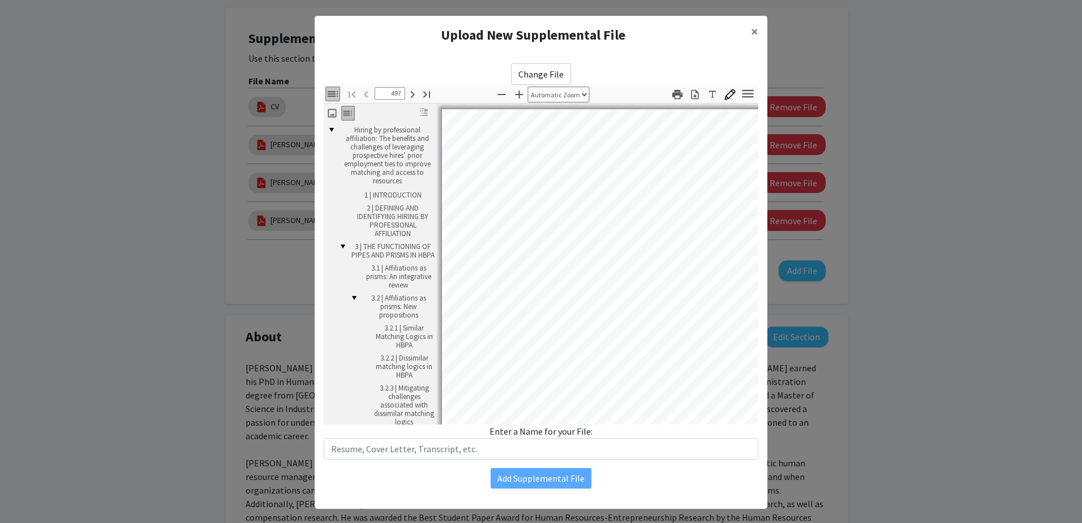
select select "auto"
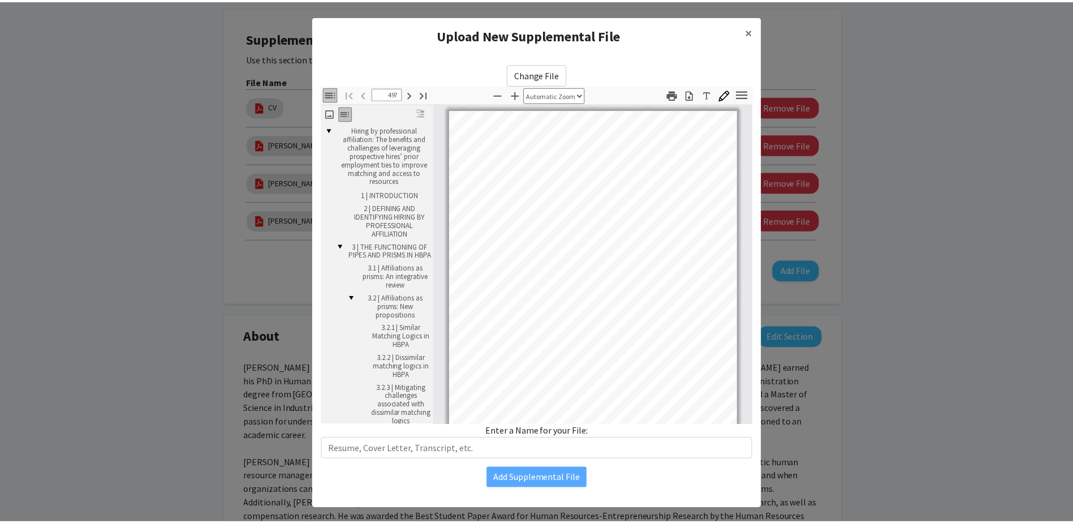
scroll to position [1, 0]
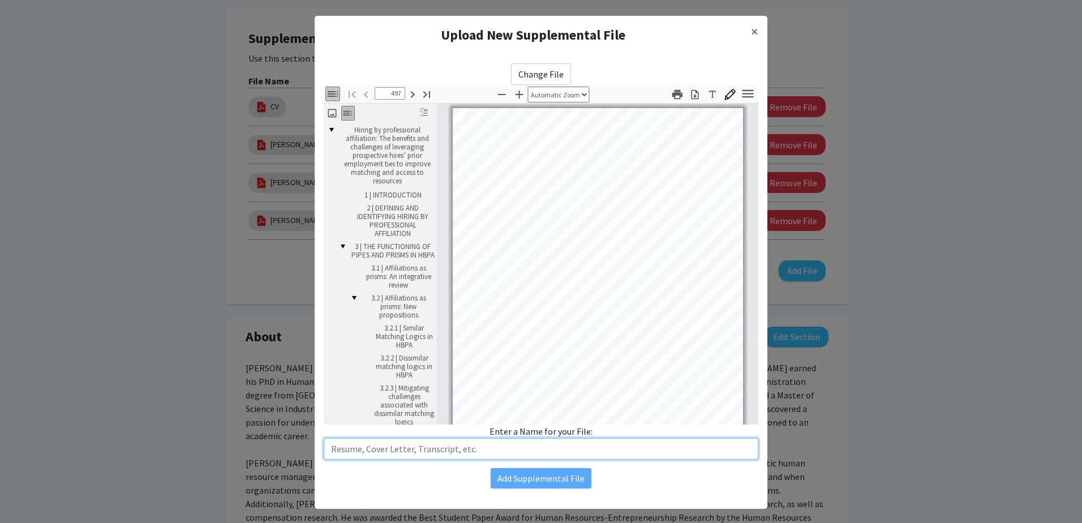
click at [453, 453] on input "text" at bounding box center [541, 448] width 434 height 21
type input "[PERSON_NAME] et al. (2024) Ppsych"
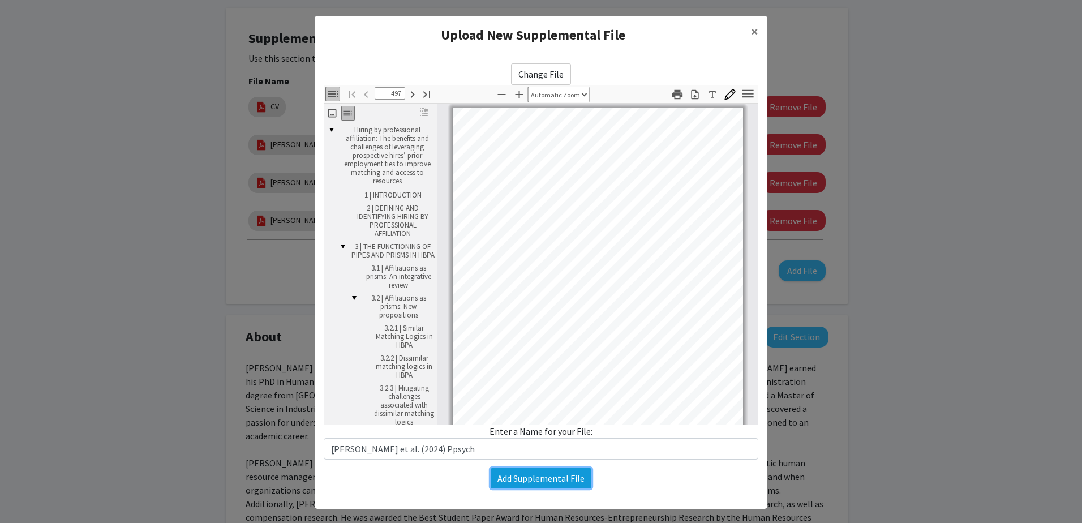
click at [529, 478] on button "Add Supplemental File" at bounding box center [540, 478] width 101 height 20
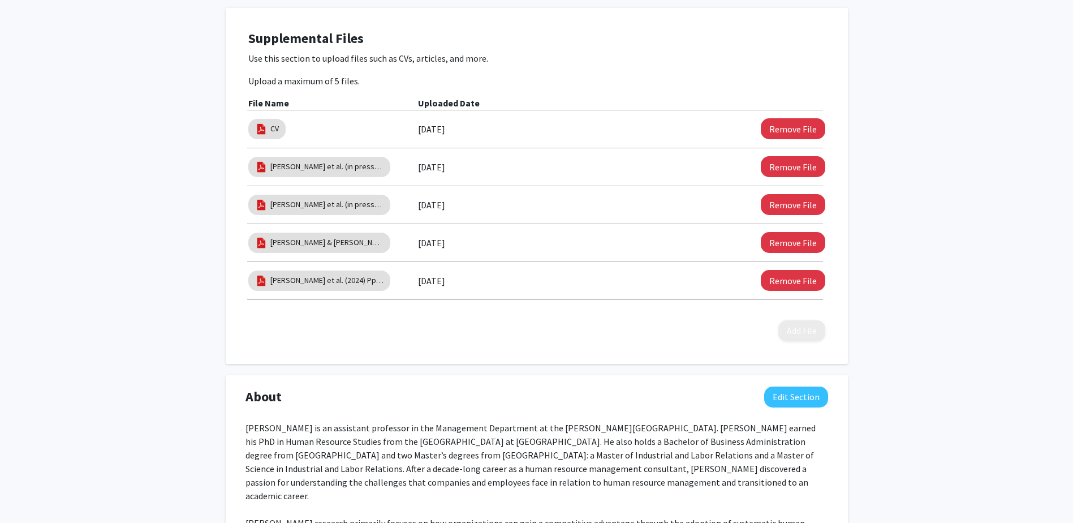
click at [898, 317] on div "[PERSON_NAME] Edit Section See Public View help Title: Assistant Professor Of M…" at bounding box center [536, 432] width 1073 height 1483
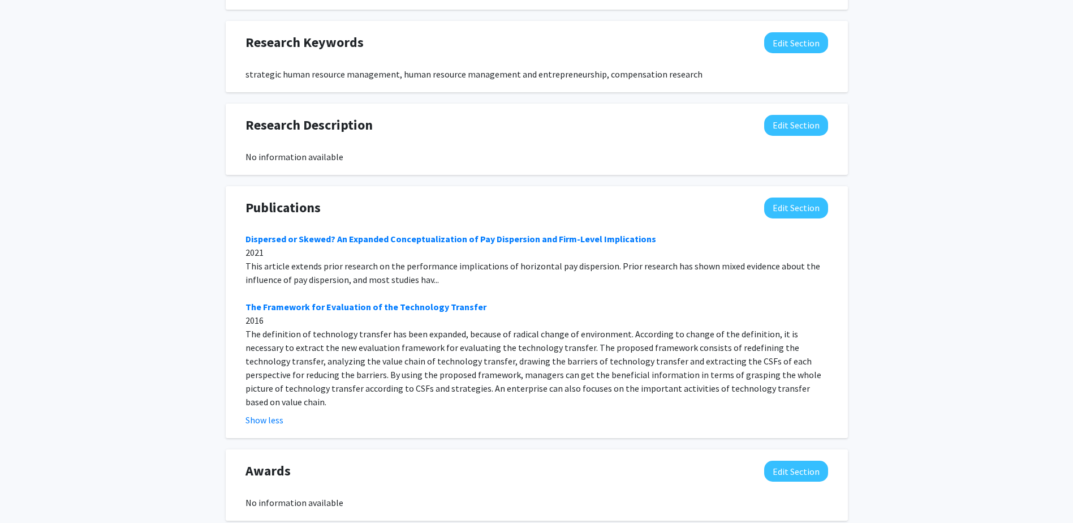
scroll to position [972, 0]
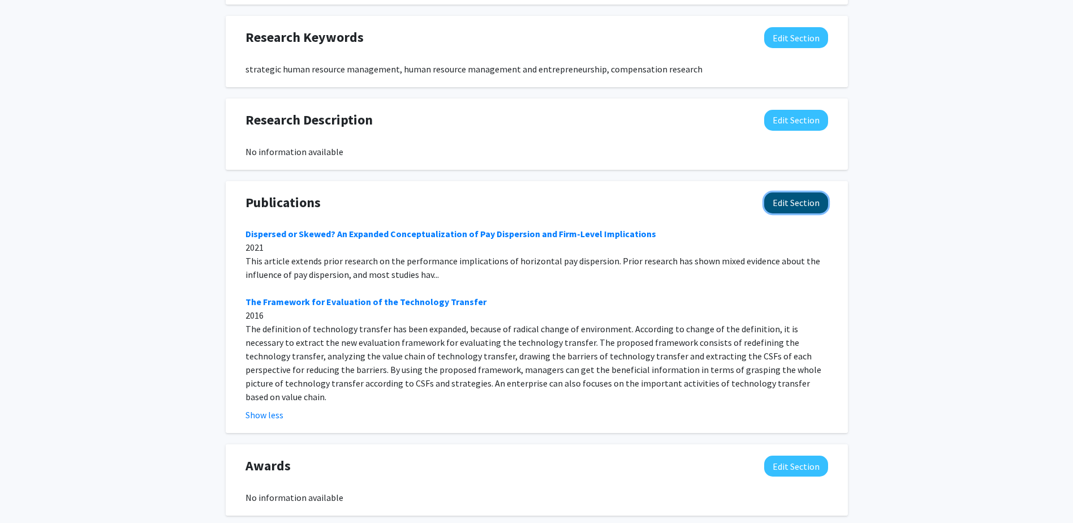
click at [806, 192] on button "Edit Section" at bounding box center [796, 202] width 64 height 21
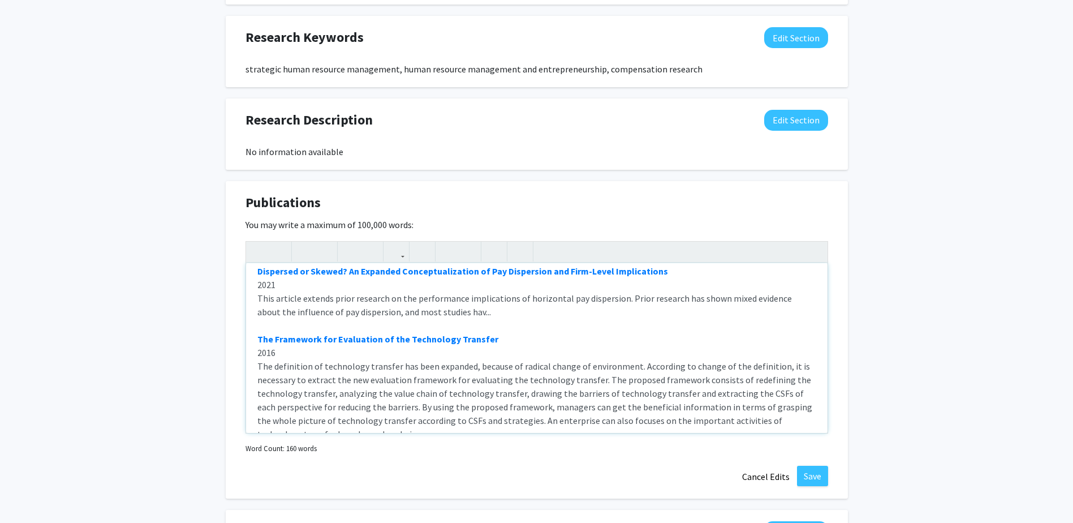
scroll to position [0, 0]
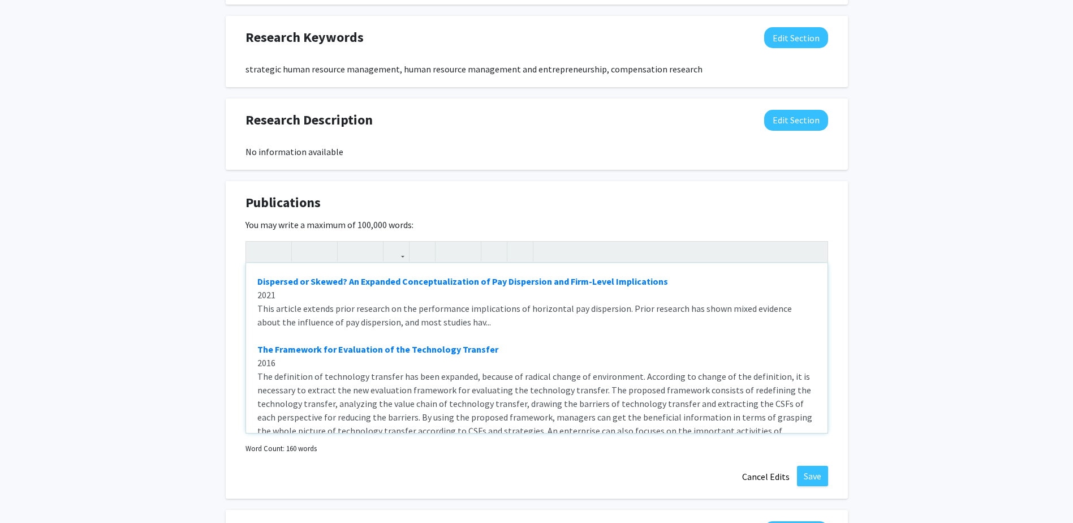
click at [318, 274] on div "Dispersed or Skewed? An Expanded Conceptualization of Pay Dispersion and Firm-L…" at bounding box center [537, 348] width 582 height 170
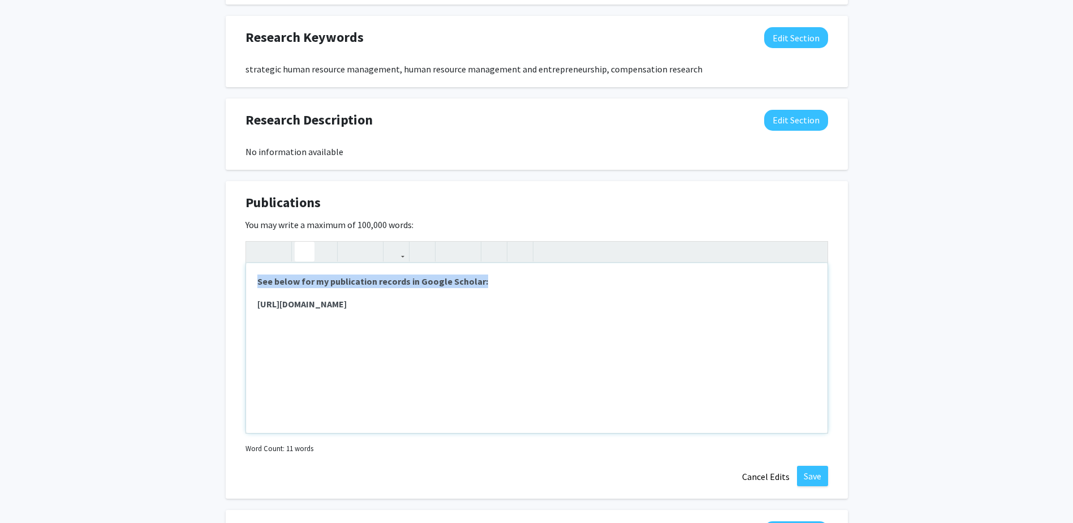
copy strong "See below for my publication records in Google Scholar:"
click at [264, 275] on strong "See below for my publication records in Google Scholar:" at bounding box center [372, 280] width 231 height 11
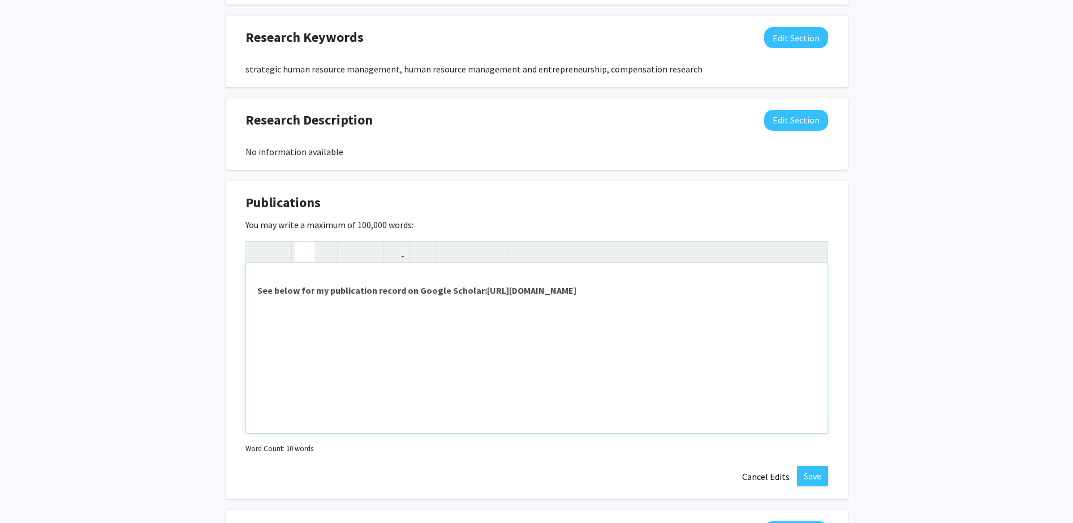
type textarea "<p><strong></strong></p><p><strong>See below for my publication record on Googl…"
click at [824, 466] on button "Save" at bounding box center [812, 476] width 31 height 20
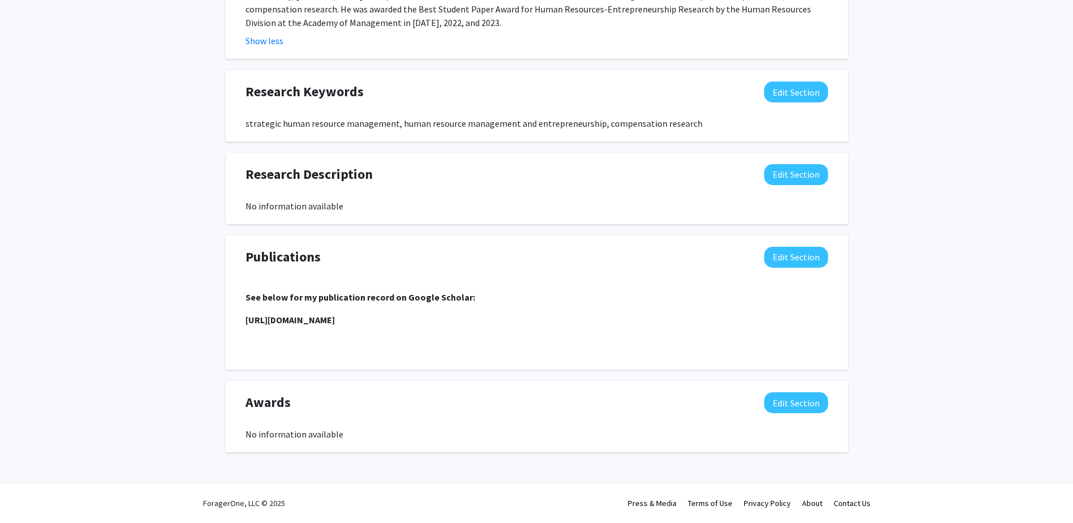
scroll to position [890, 0]
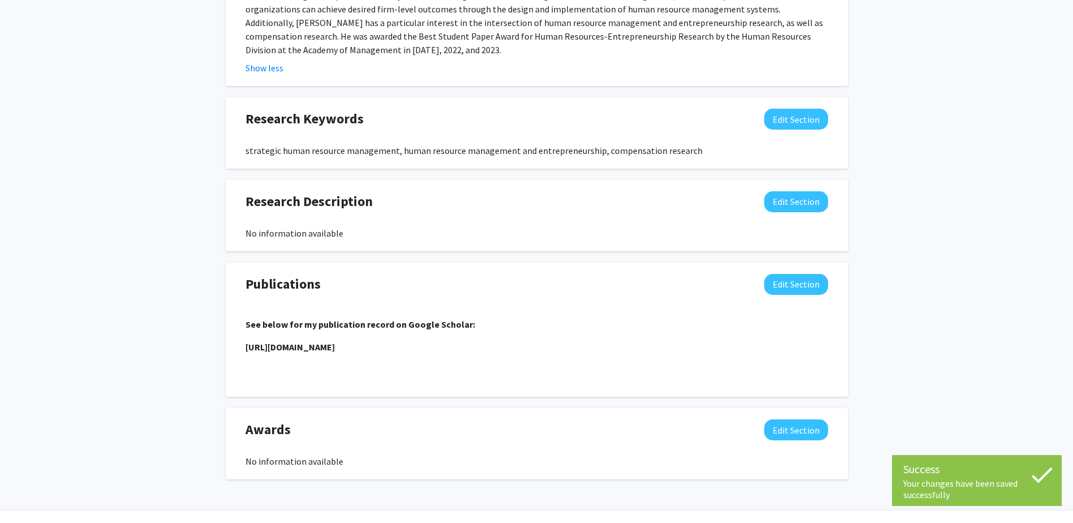
drag, startPoint x: 244, startPoint y: 319, endPoint x: 603, endPoint y: 313, distance: 359.3
click at [603, 313] on div "See below for my publication record on Google Scholar: [URL][DOMAIN_NAME]" at bounding box center [537, 346] width 600 height 77
copy strong "[URL][DOMAIN_NAME]"
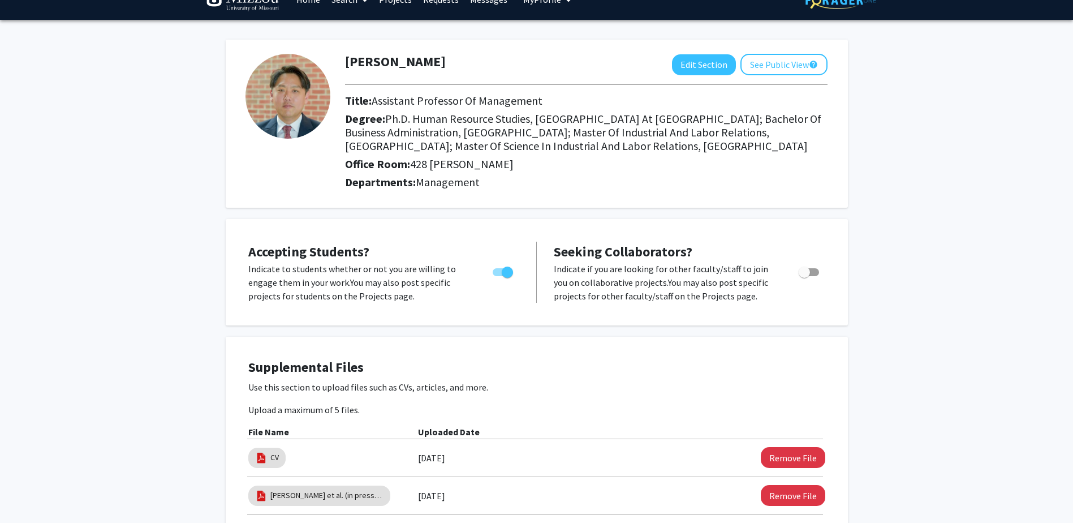
scroll to position [0, 0]
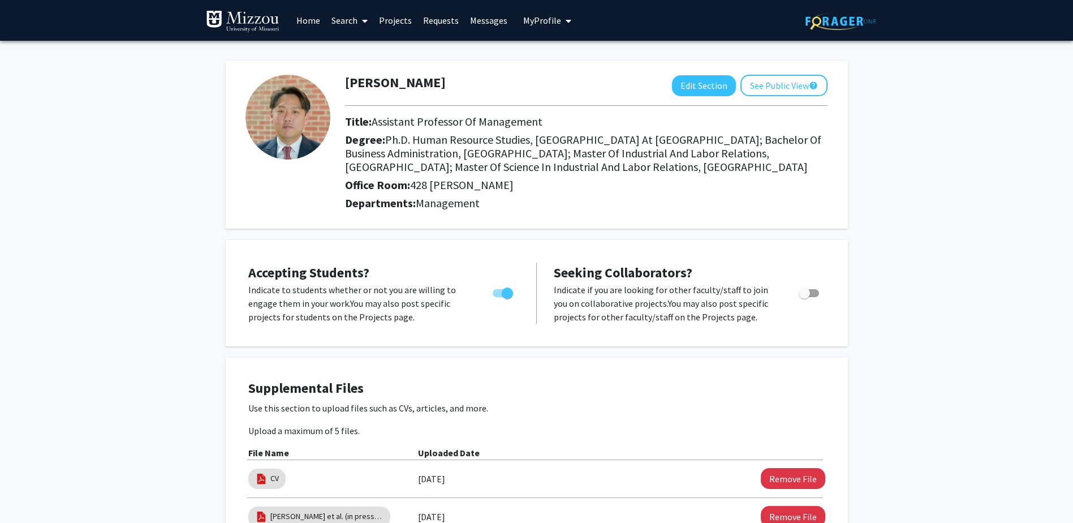
click at [341, 274] on span "Accepting Students?" at bounding box center [308, 273] width 121 height 18
click at [499, 296] on span "Toggle" at bounding box center [503, 293] width 20 height 8
click at [498, 297] on input "Would you like to permit student requests?" at bounding box center [498, 297] width 1 height 1
click at [512, 293] on span "Toggle" at bounding box center [503, 293] width 20 height 8
click at [498, 297] on input "Would you like to permit student requests?" at bounding box center [498, 297] width 1 height 1
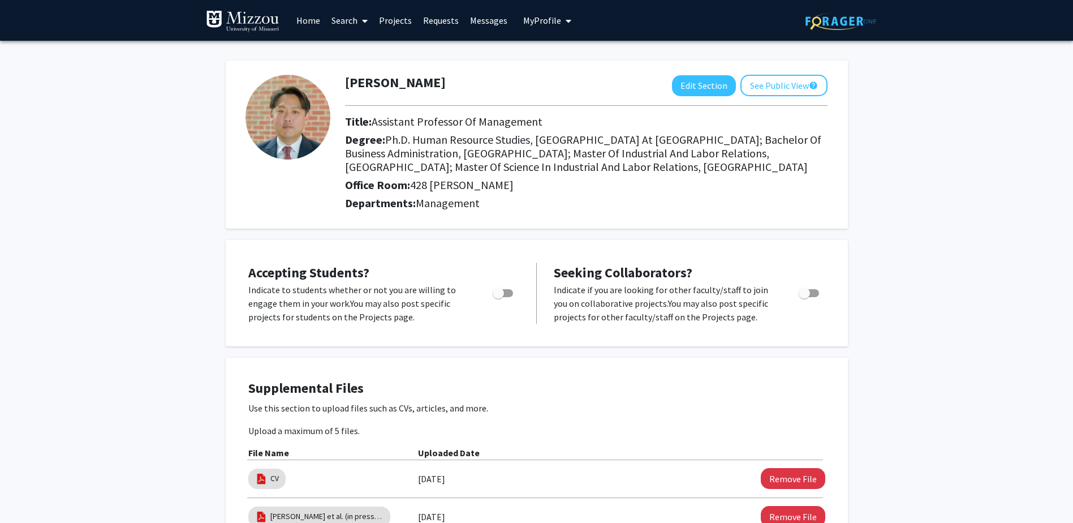
checkbox input "true"
click at [304, 23] on link "Home" at bounding box center [308, 21] width 35 height 40
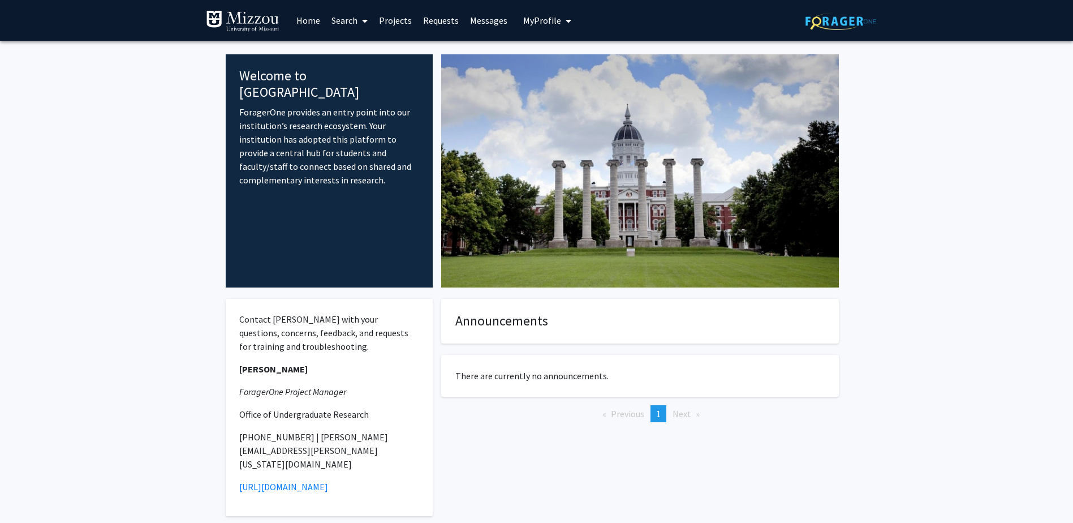
scroll to position [41, 0]
